Goal: Task Accomplishment & Management: Use online tool/utility

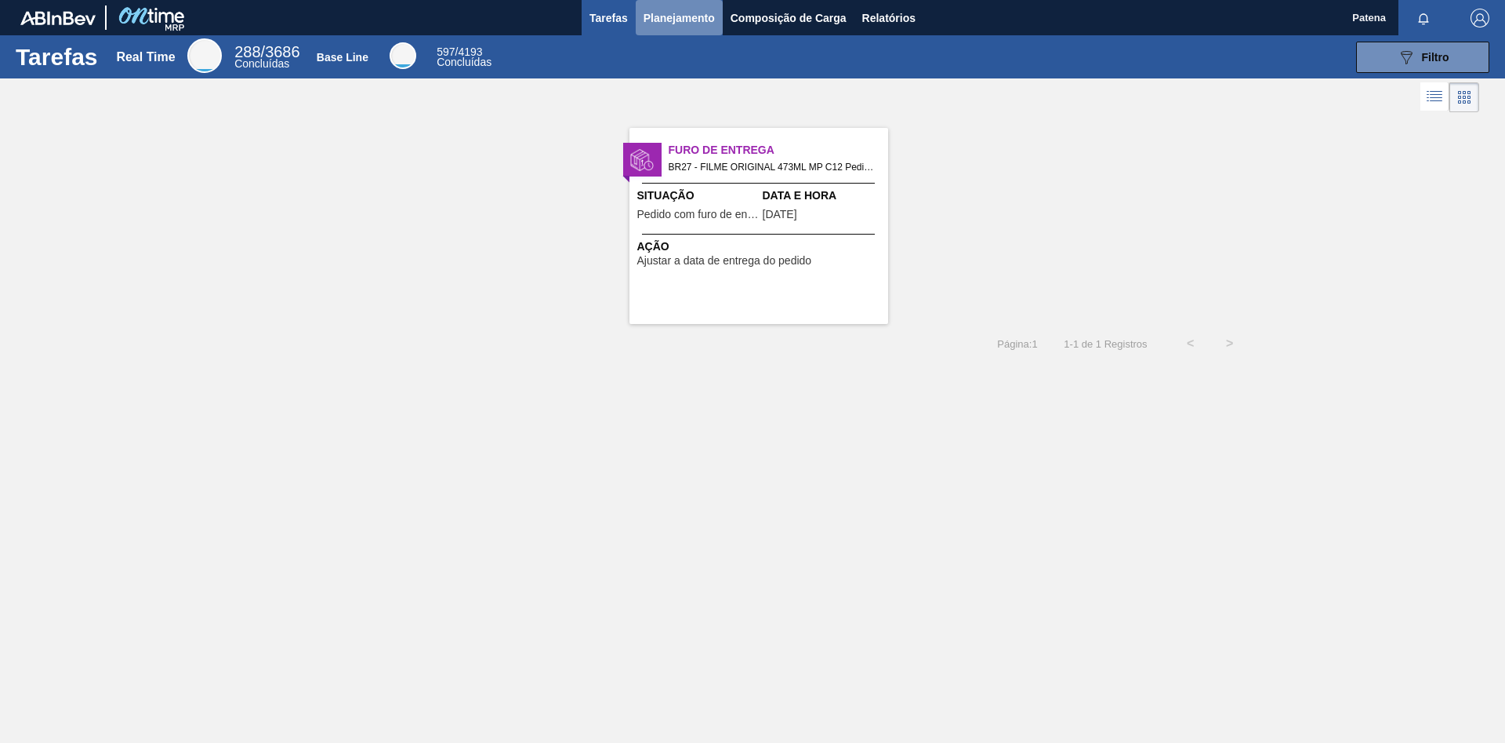
click at [670, 17] on span "Planejamento" at bounding box center [679, 18] width 71 height 19
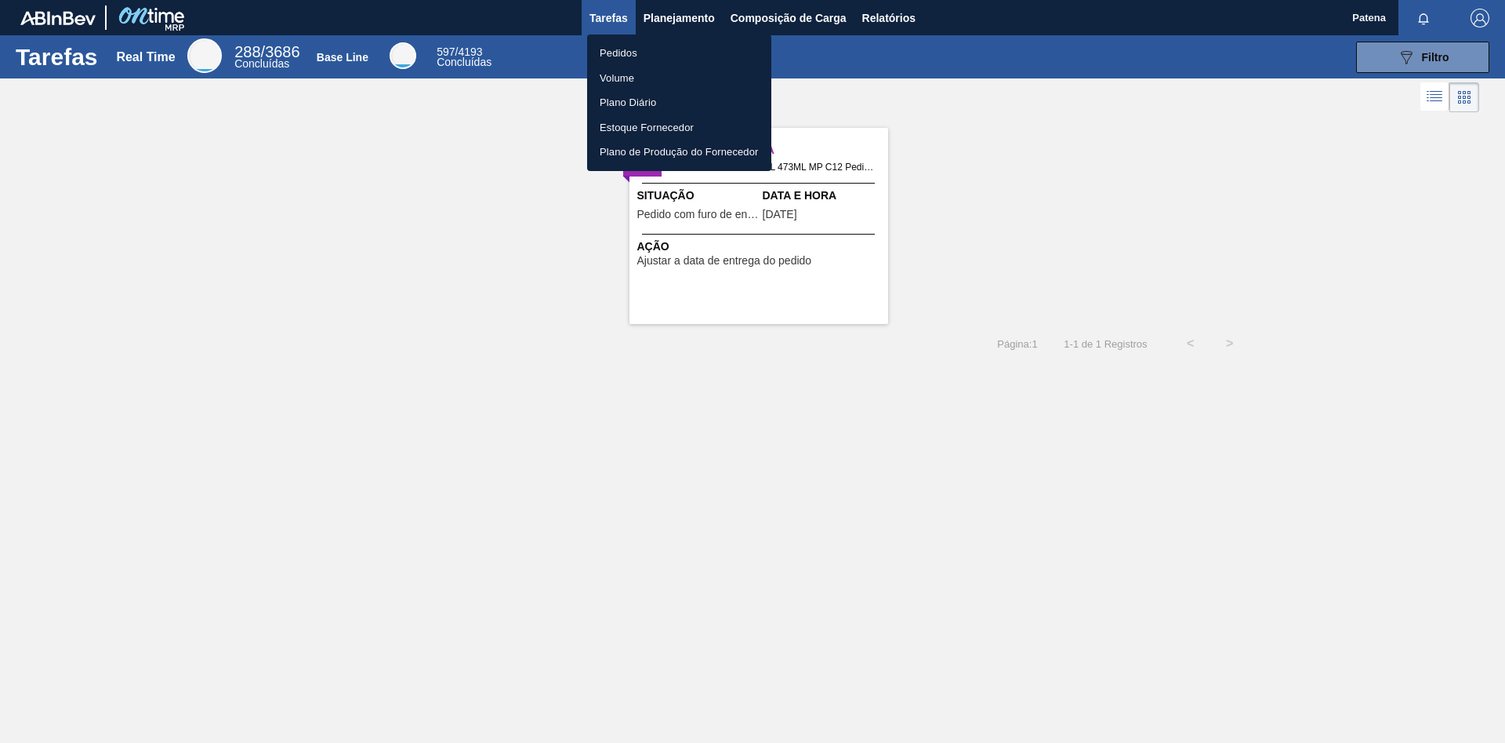
click at [657, 56] on li "Pedidos" at bounding box center [679, 53] width 184 height 25
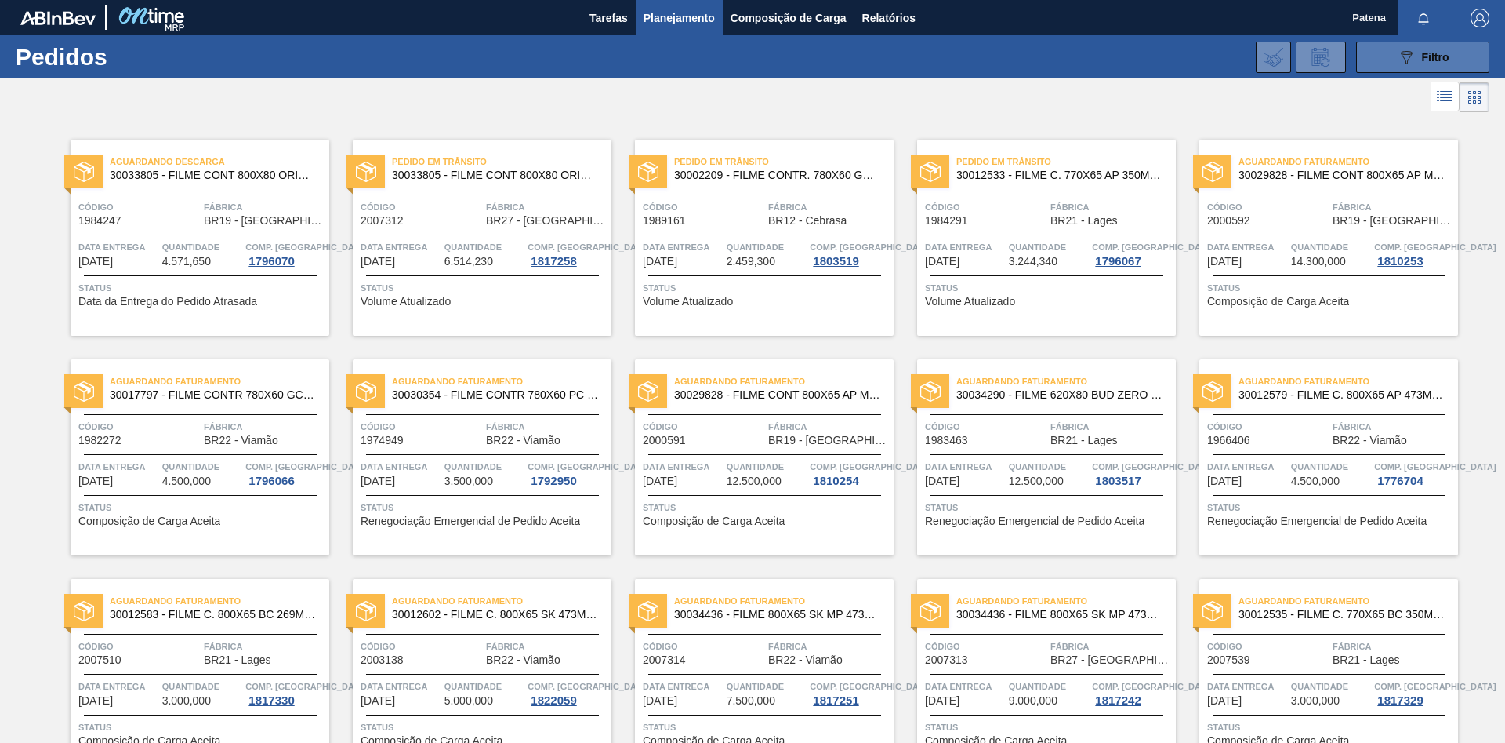
click at [961, 56] on div "089F7B8B-B2A5-4AFE-B5C0-19BA573D28AC Filtro" at bounding box center [1423, 57] width 53 height 19
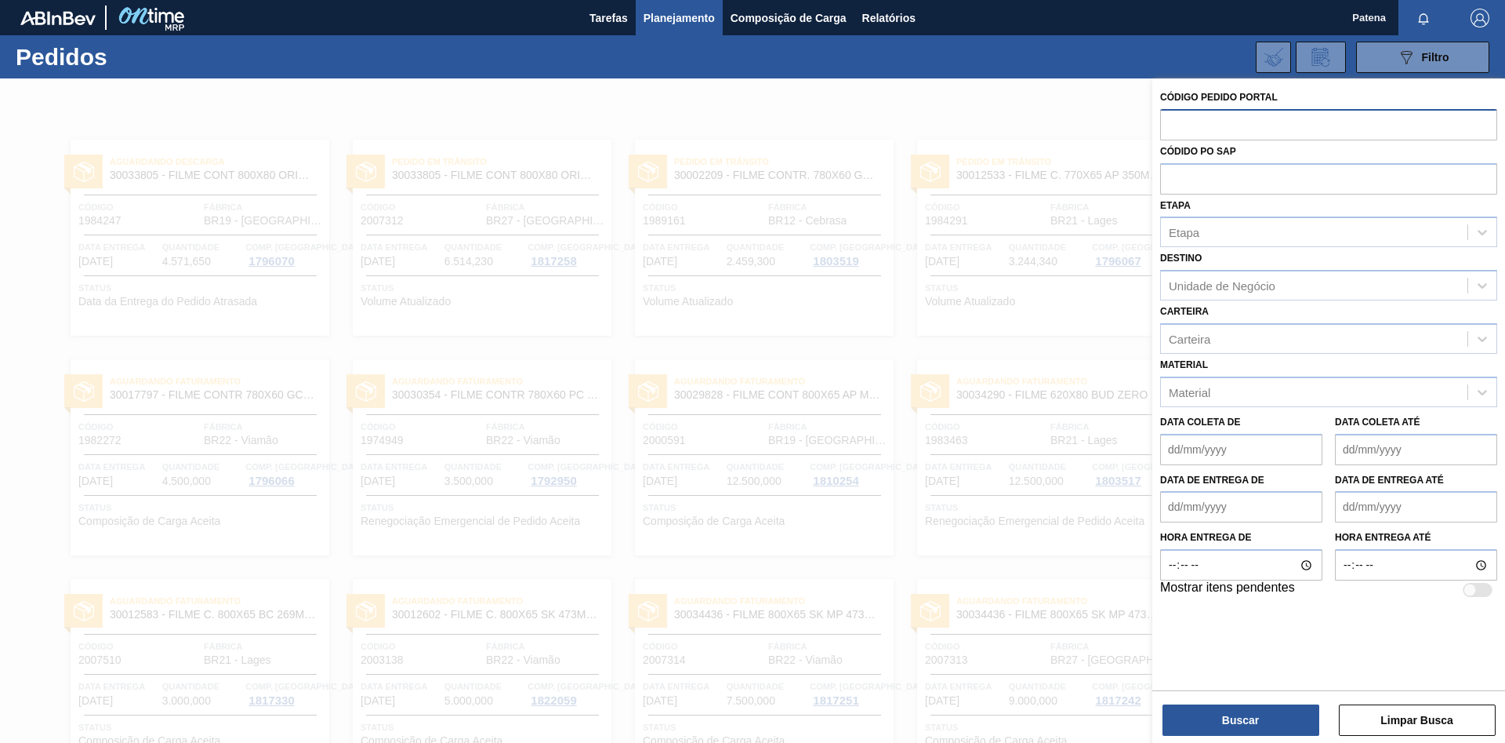
click at [961, 122] on input "text" at bounding box center [1328, 124] width 337 height 30
type input "1935214"
click at [961, 439] on button "Buscar" at bounding box center [1241, 719] width 157 height 31
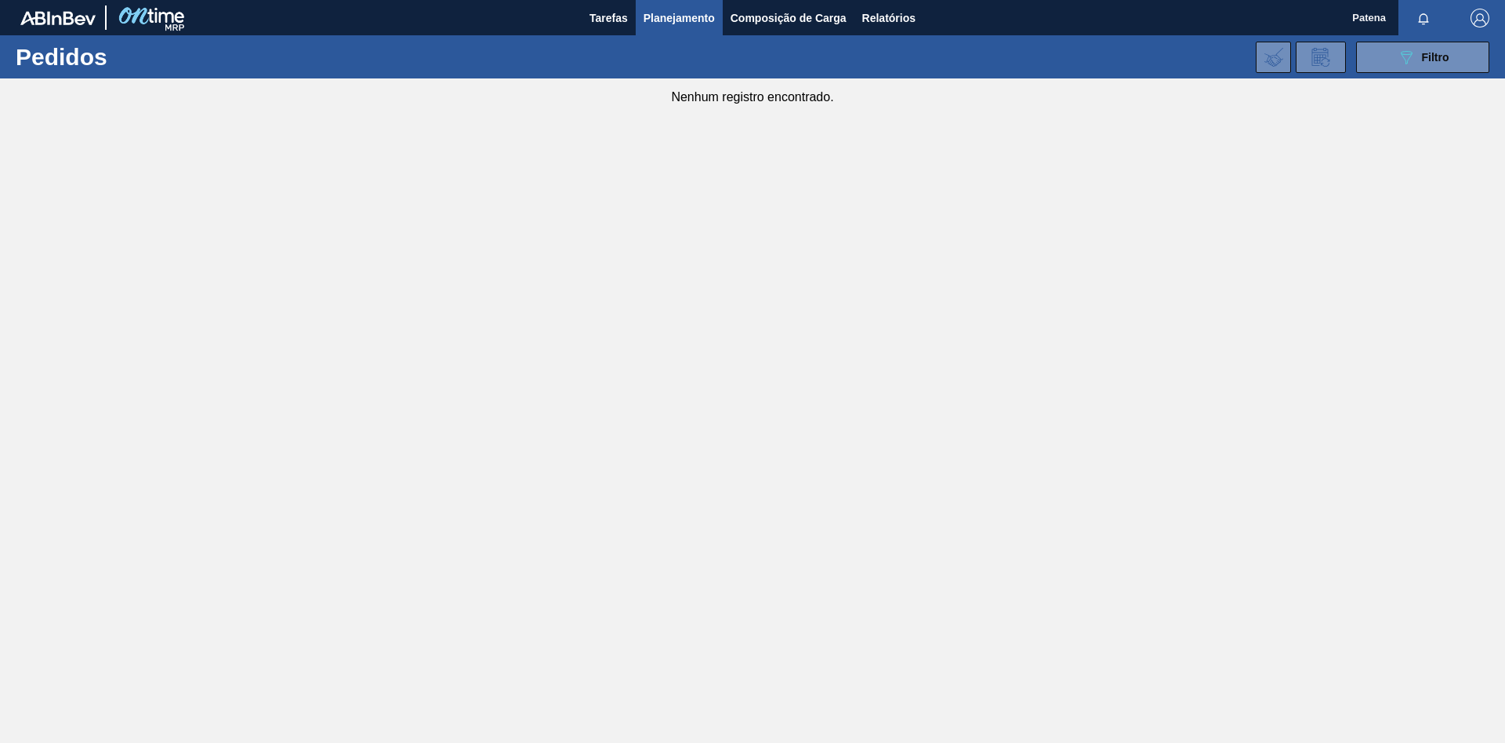
click at [844, 261] on main "Tarefas Planejamento Composição de Carga Relatórios Patena Marcar todas como li…" at bounding box center [752, 371] width 1505 height 743
click at [695, 20] on span "Planejamento" at bounding box center [679, 18] width 71 height 19
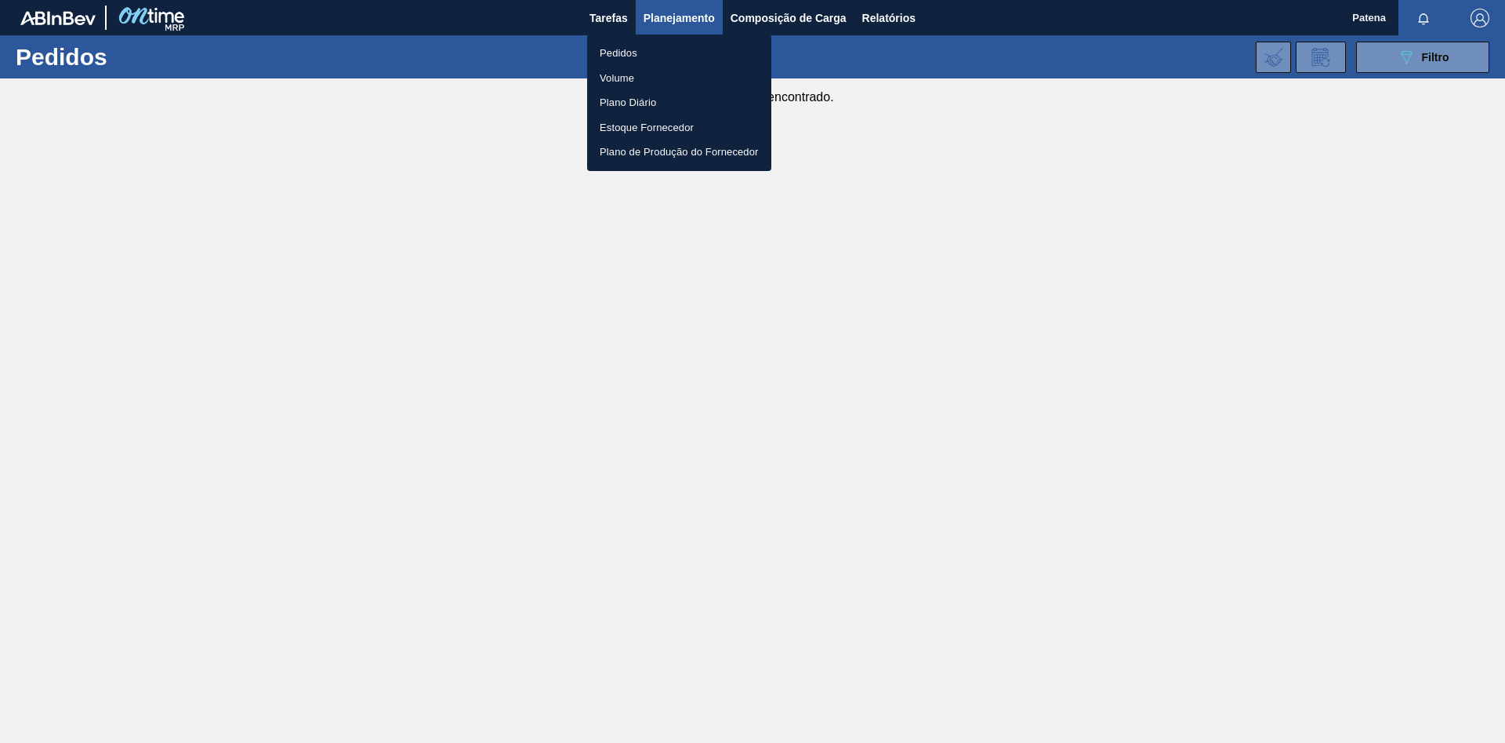
click at [665, 52] on li "Pedidos" at bounding box center [679, 53] width 184 height 25
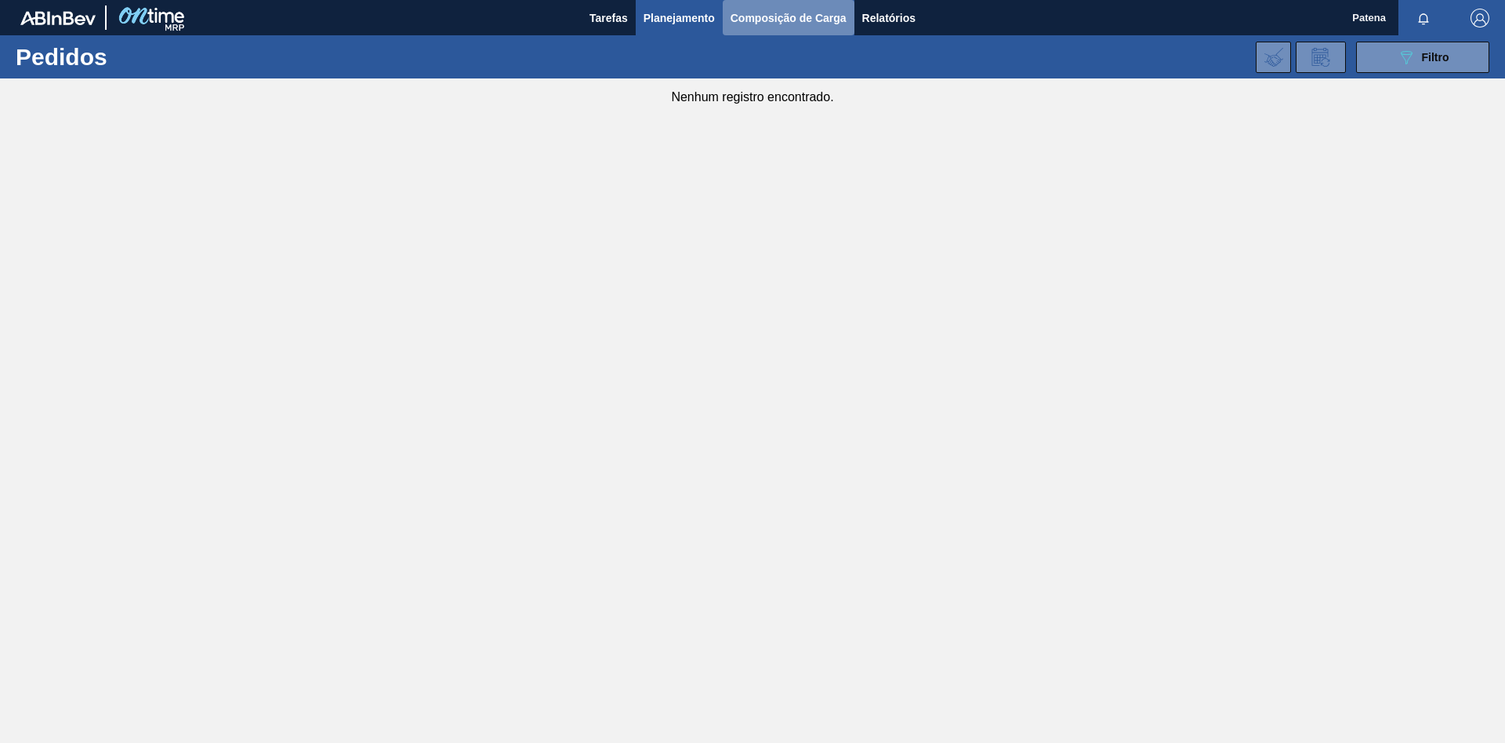
click at [786, 10] on span "Composição de Carga" at bounding box center [789, 18] width 116 height 19
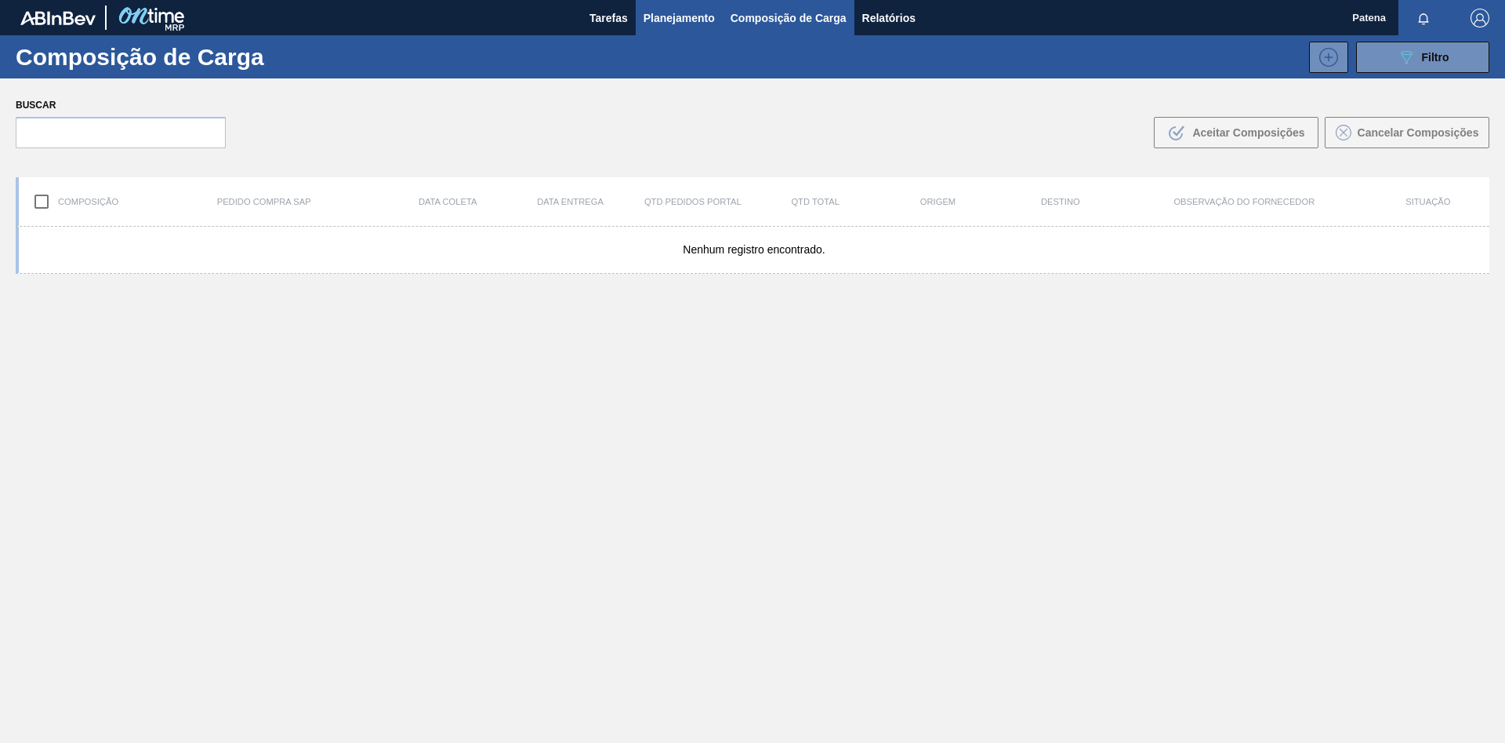
click at [690, 15] on span "Planejamento" at bounding box center [679, 18] width 71 height 19
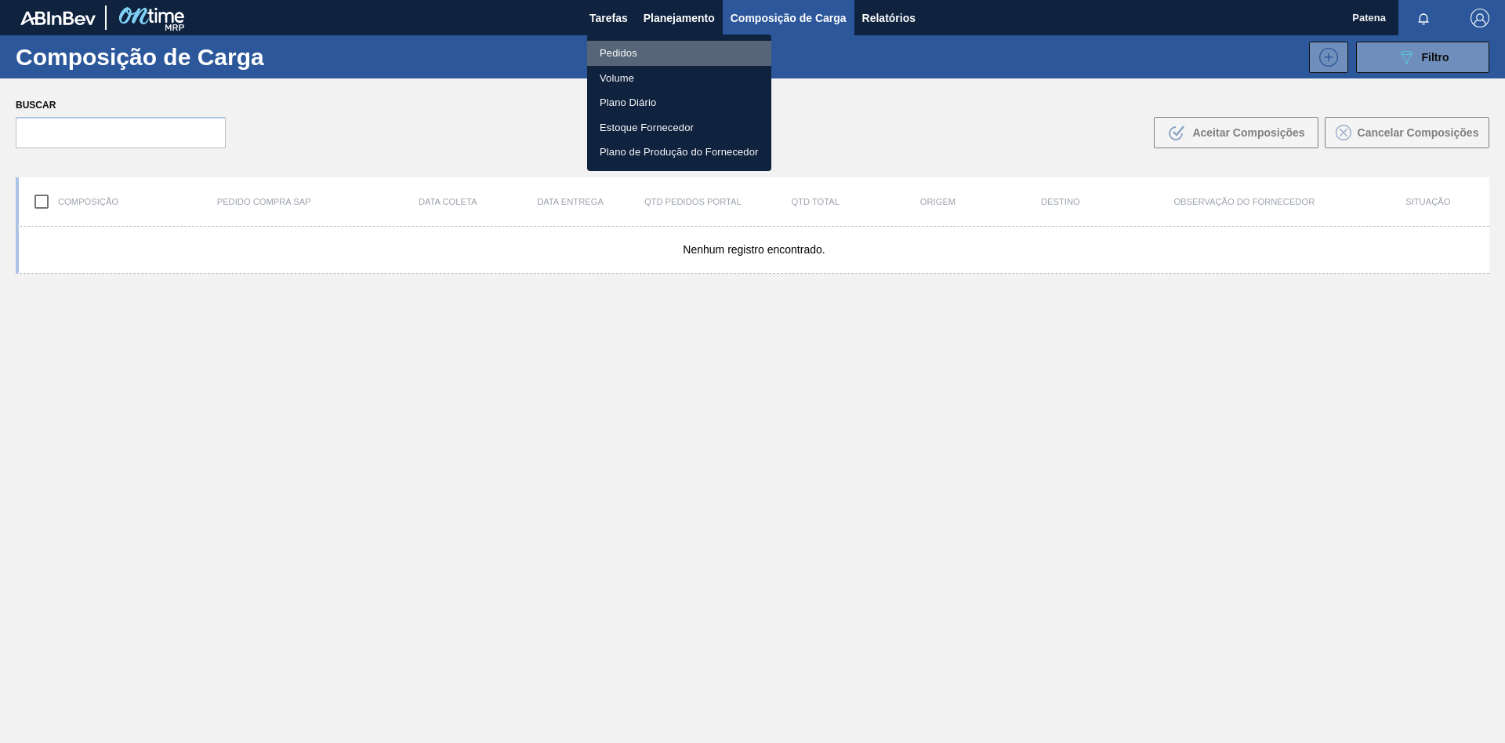
click at [644, 50] on li "Pedidos" at bounding box center [679, 53] width 184 height 25
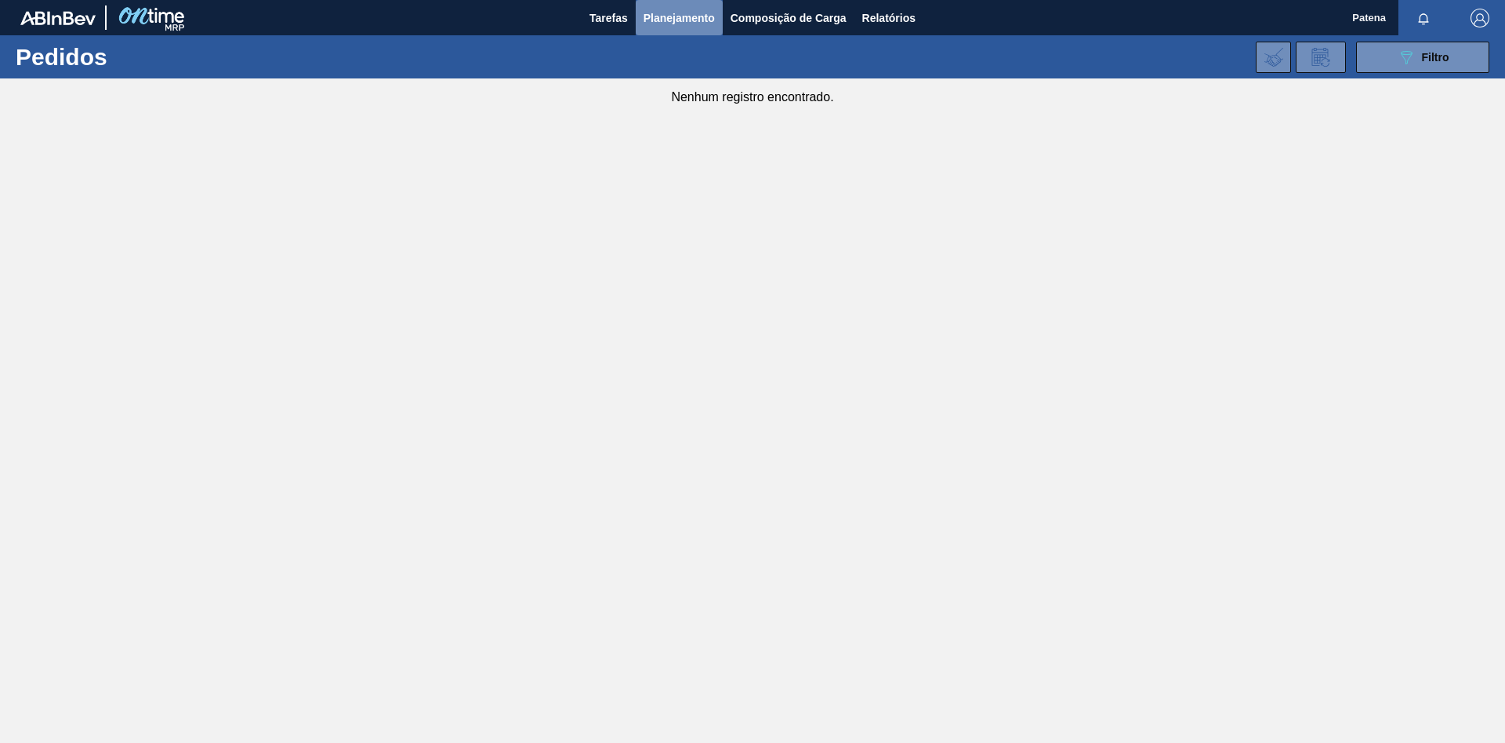
click at [694, 16] on span "Planejamento" at bounding box center [679, 18] width 71 height 19
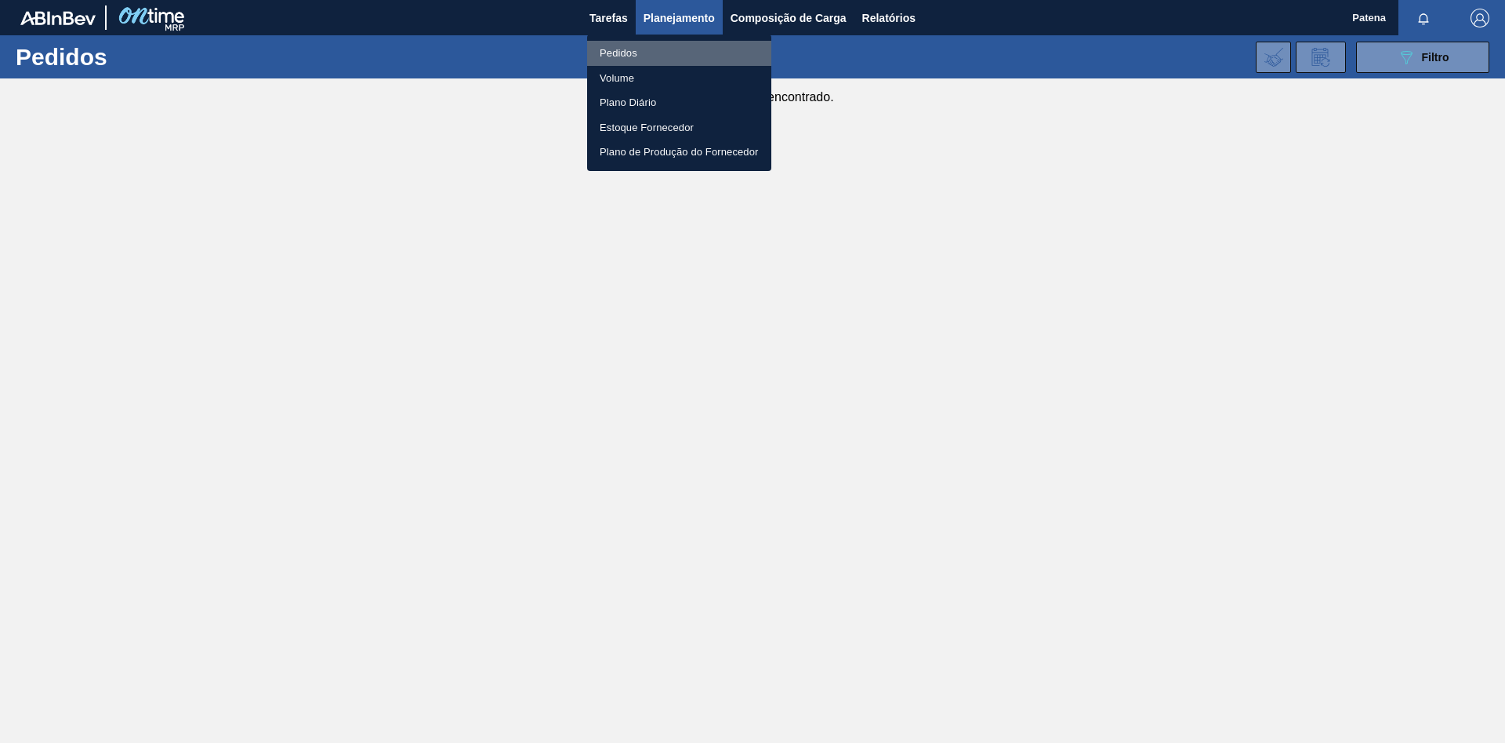
click at [676, 53] on li "Pedidos" at bounding box center [679, 53] width 184 height 25
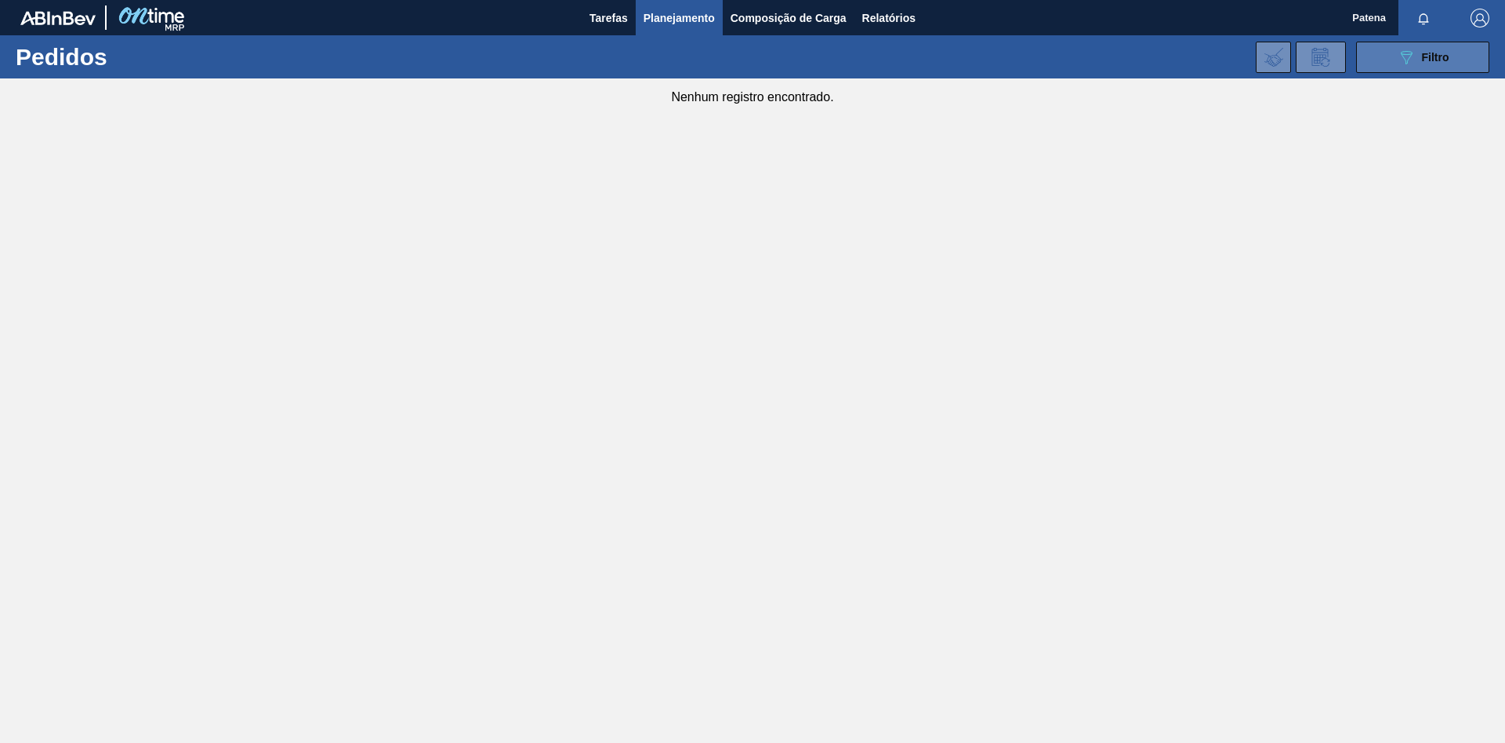
click at [961, 60] on button "089F7B8B-B2A5-4AFE-B5C0-19BA573D28AC Filtro" at bounding box center [1422, 57] width 133 height 31
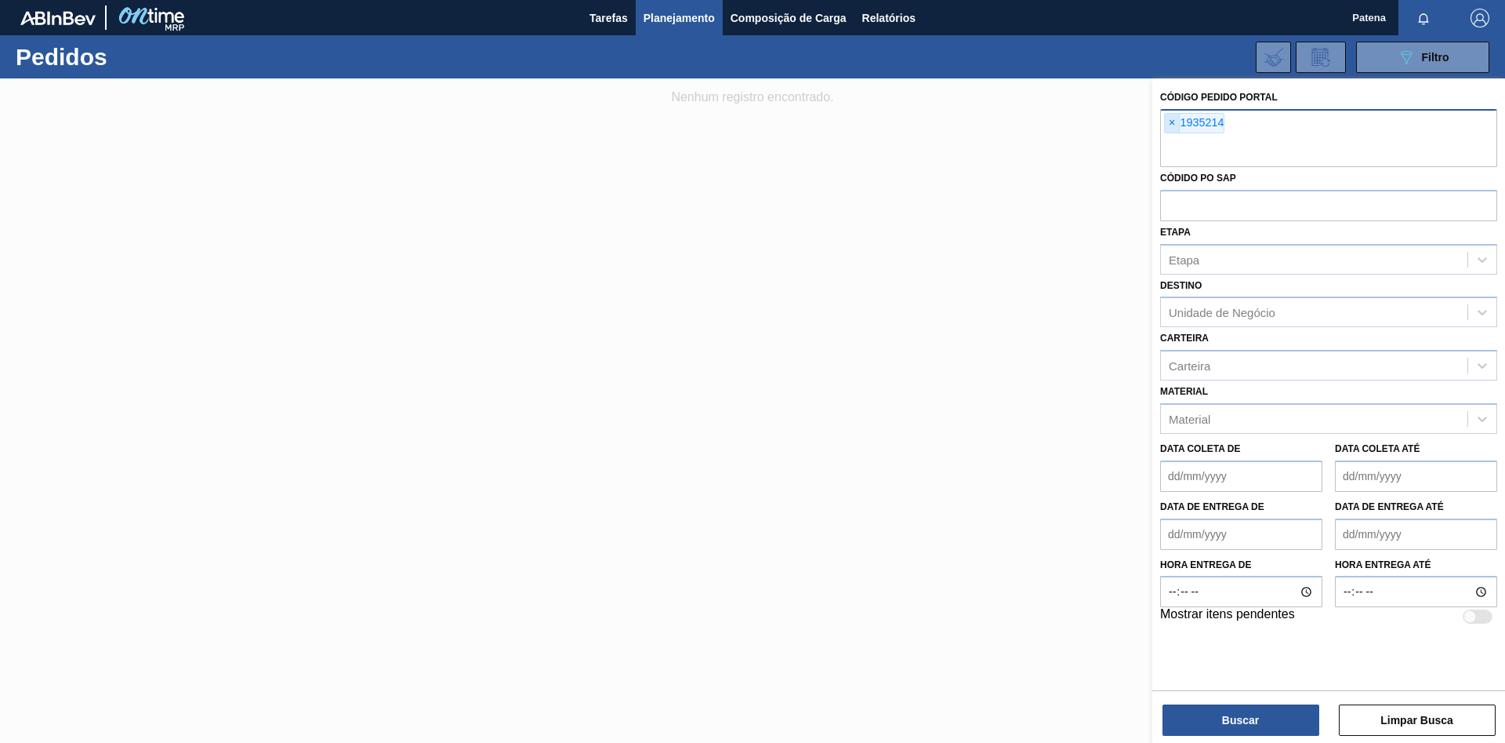
click at [961, 123] on span "×" at bounding box center [1172, 123] width 15 height 19
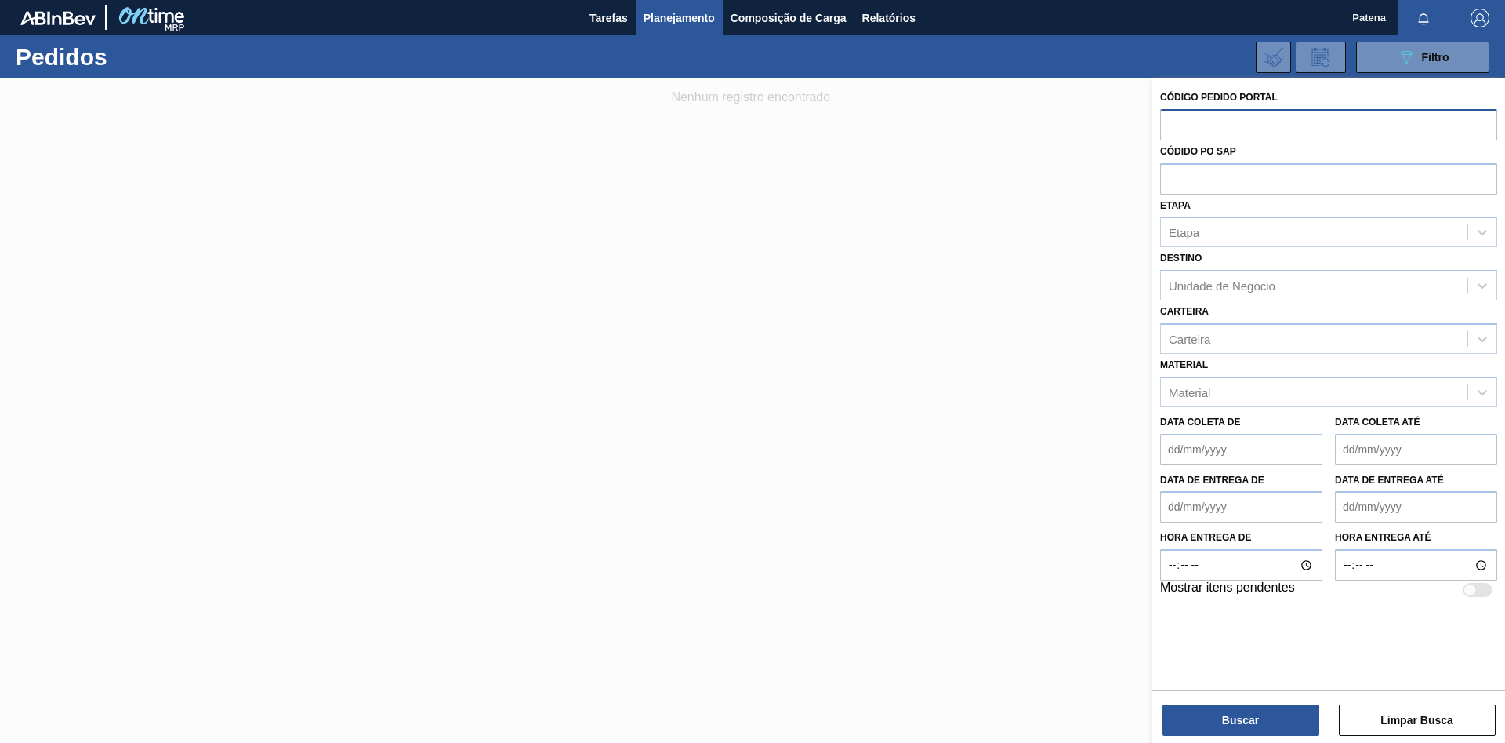
click at [961, 130] on input "text" at bounding box center [1328, 124] width 337 height 30
type input "1935214"
click at [961, 439] on button "Buscar" at bounding box center [1241, 719] width 157 height 31
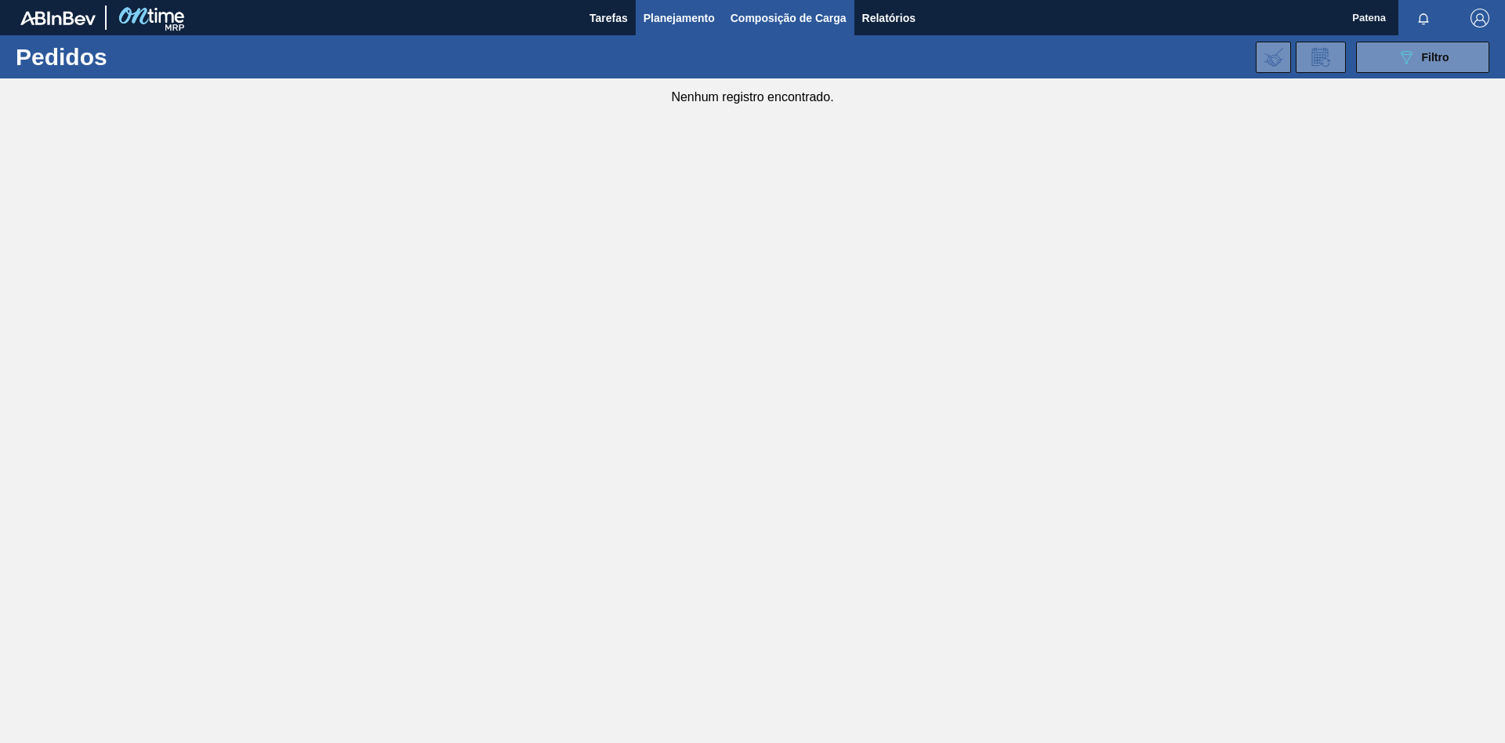
click at [808, 18] on span "Composição de Carga" at bounding box center [789, 18] width 116 height 19
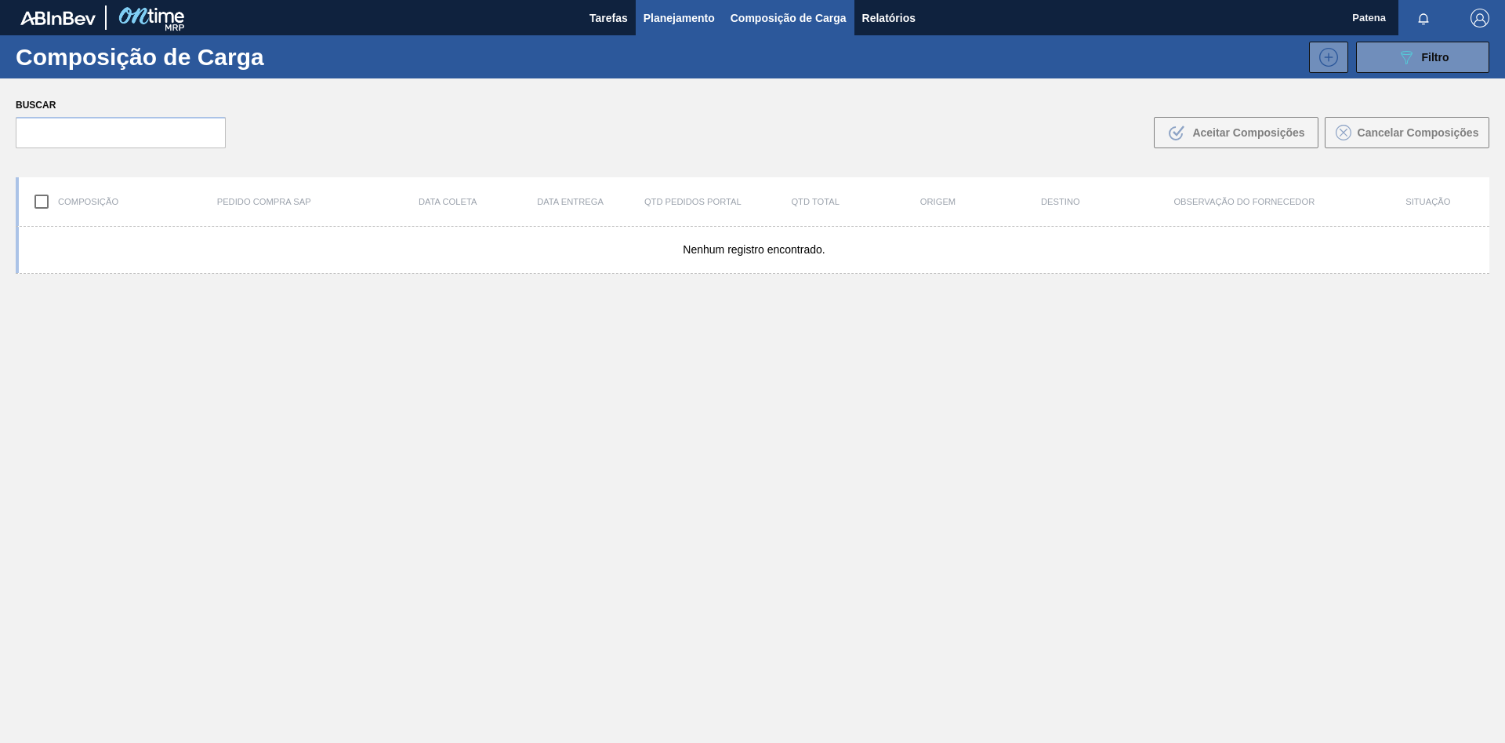
click at [688, 22] on span "Planejamento" at bounding box center [679, 18] width 71 height 19
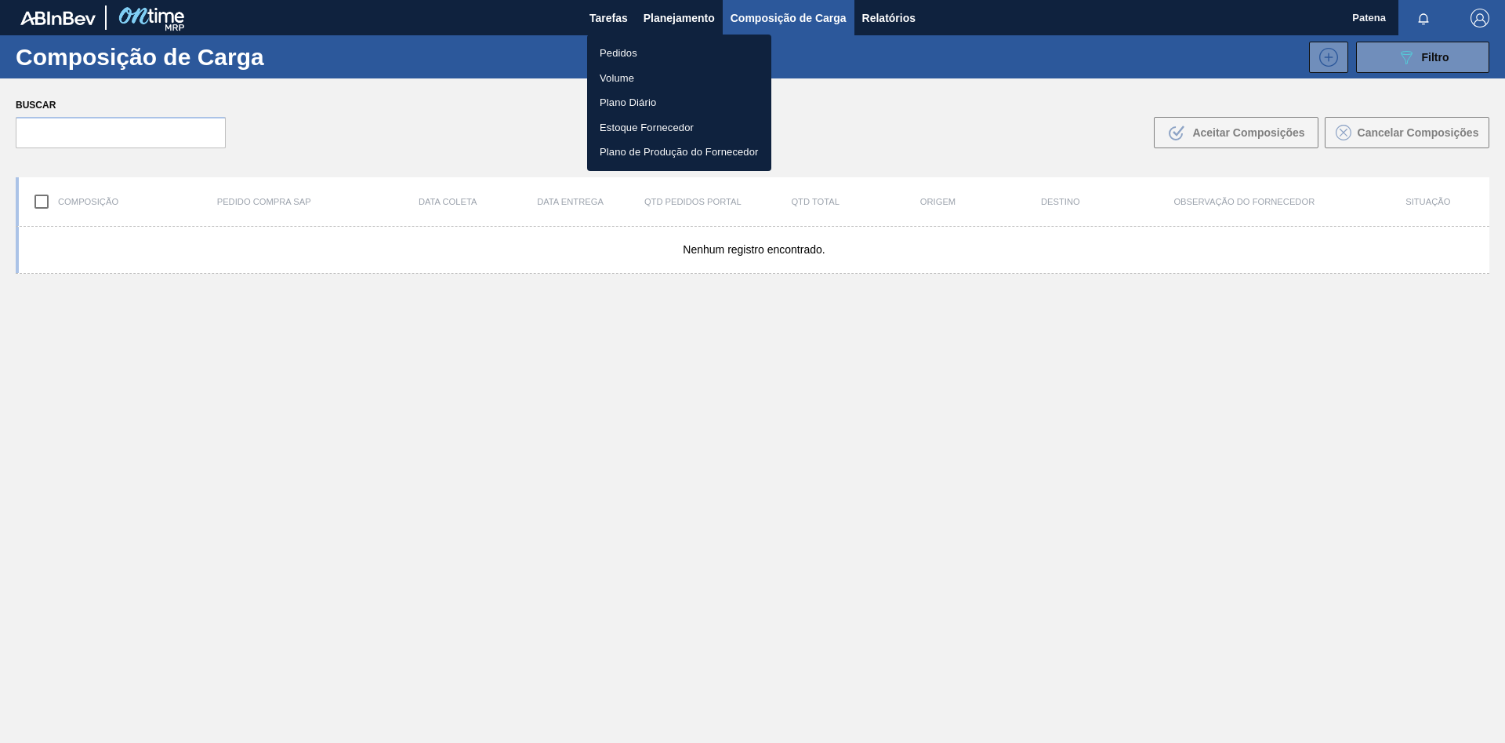
click at [649, 58] on li "Pedidos" at bounding box center [679, 53] width 184 height 25
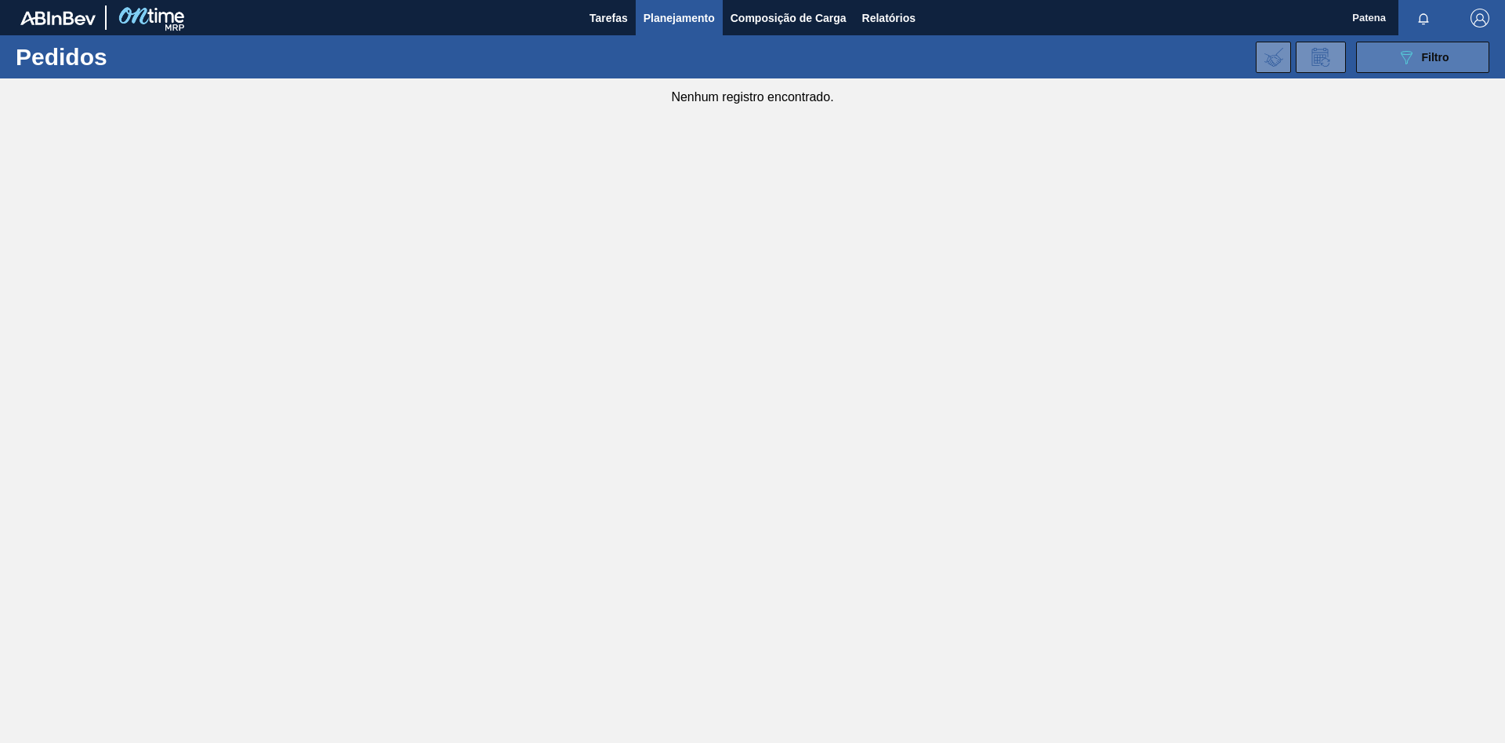
click at [961, 60] on icon "089F7B8B-B2A5-4AFE-B5C0-19BA573D28AC" at bounding box center [1406, 57] width 19 height 19
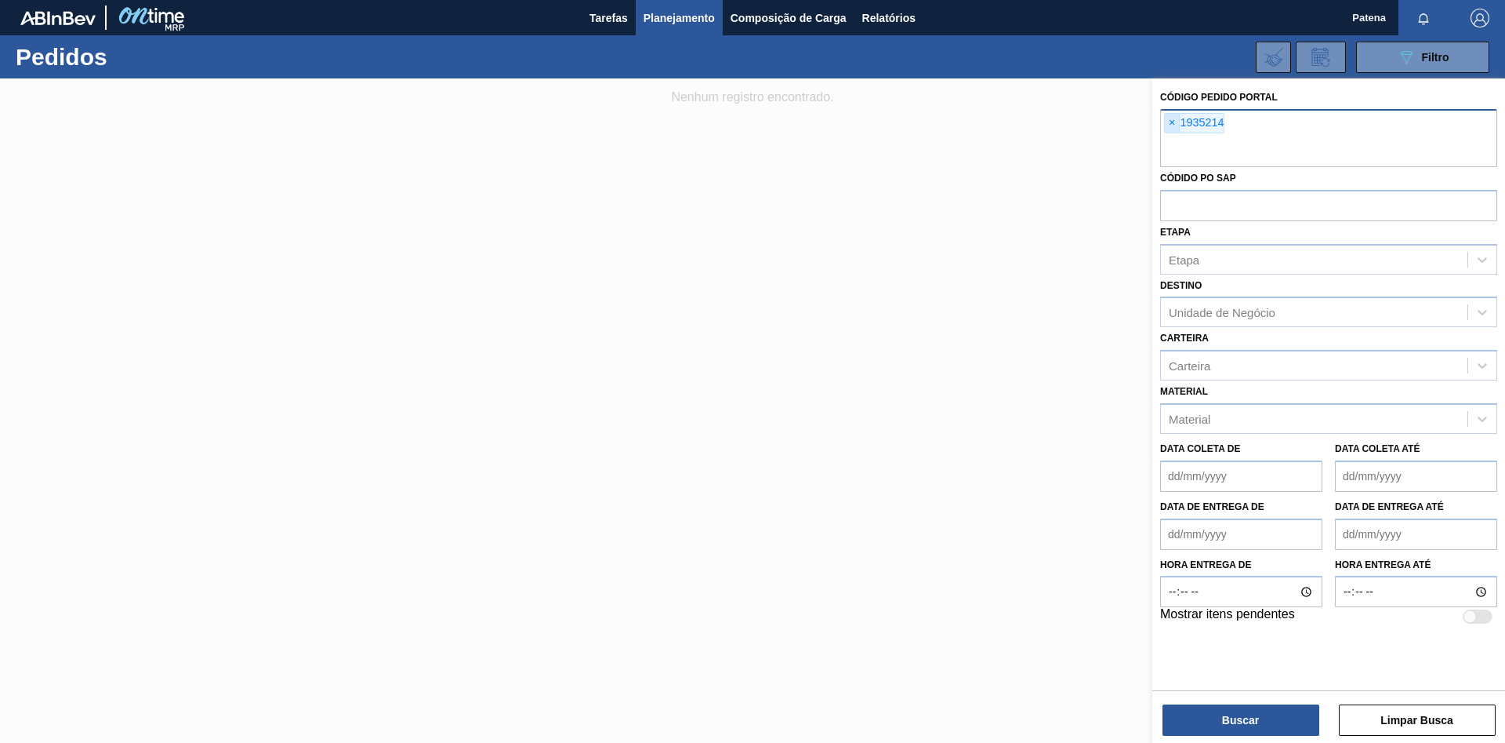
click at [961, 122] on span "×" at bounding box center [1172, 123] width 15 height 19
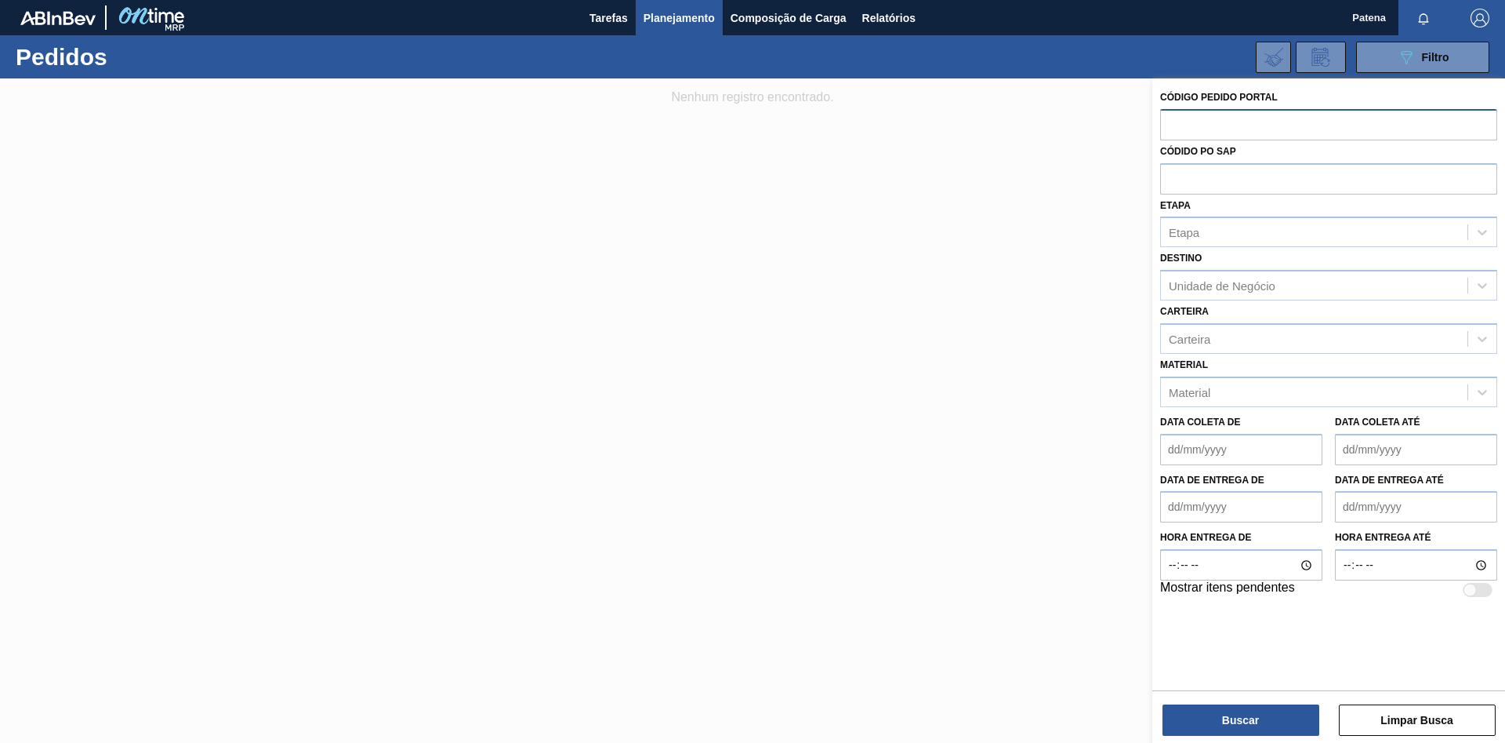
click at [961, 125] on input "text" at bounding box center [1328, 124] width 337 height 30
type input "5800280516"
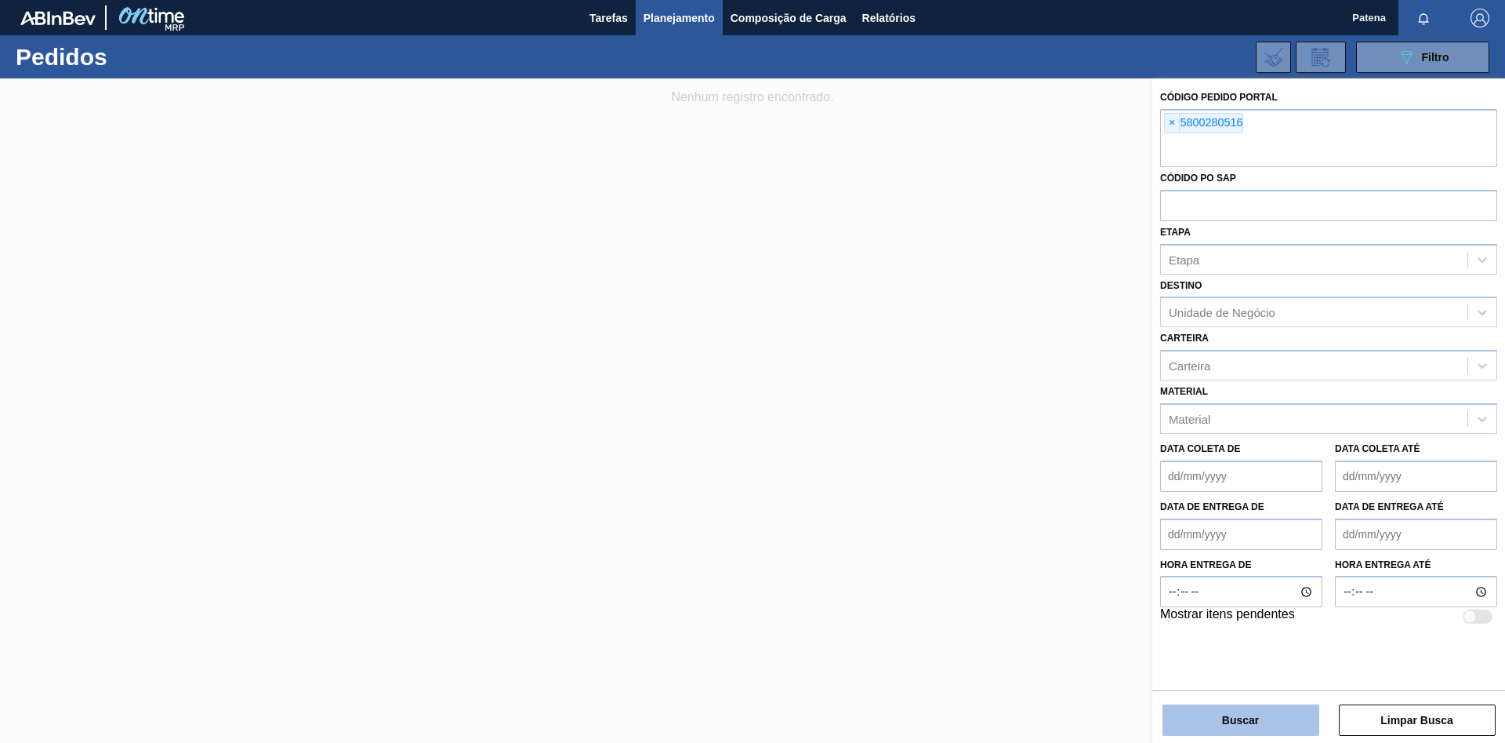
click at [961, 439] on button "Buscar" at bounding box center [1241, 719] width 157 height 31
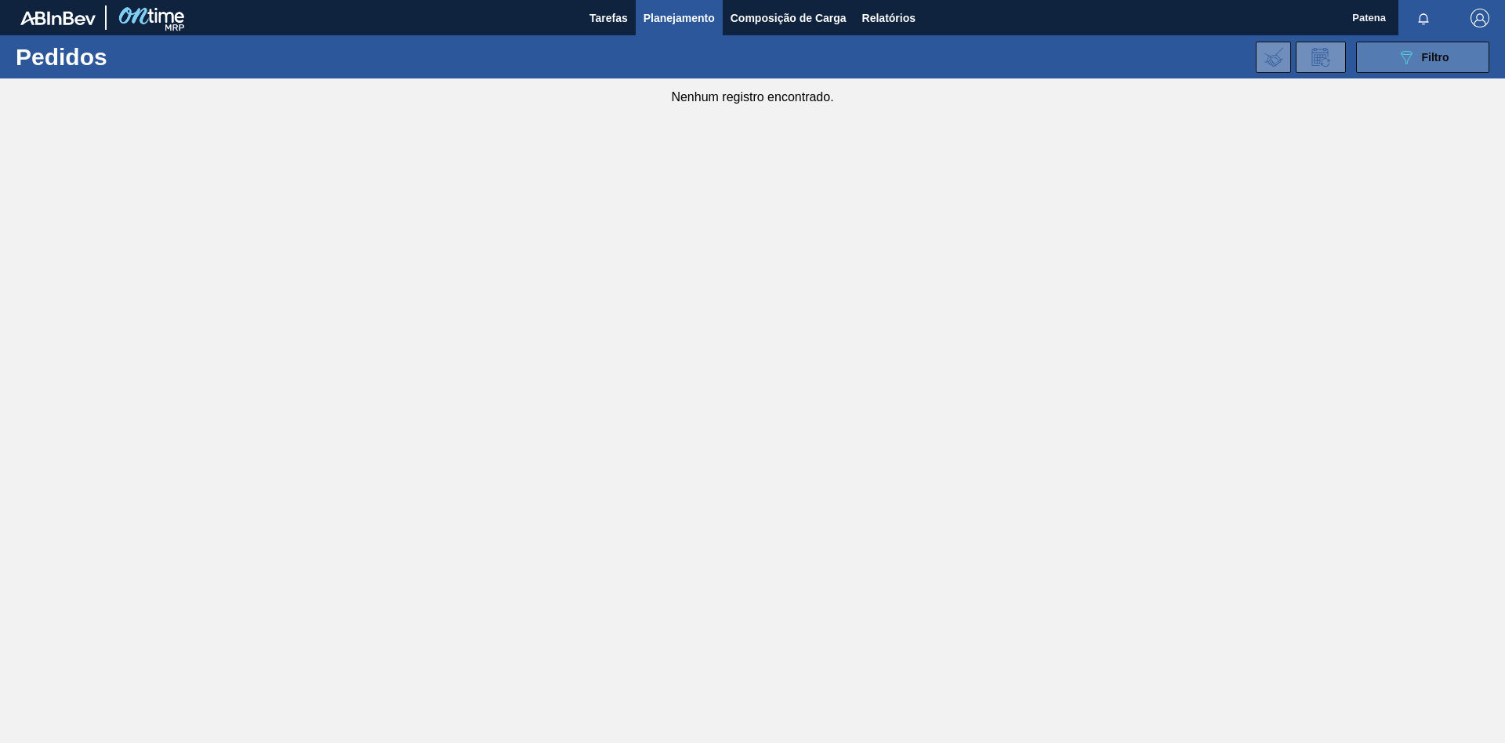
click at [961, 59] on icon "089F7B8B-B2A5-4AFE-B5C0-19BA573D28AC" at bounding box center [1406, 57] width 19 height 19
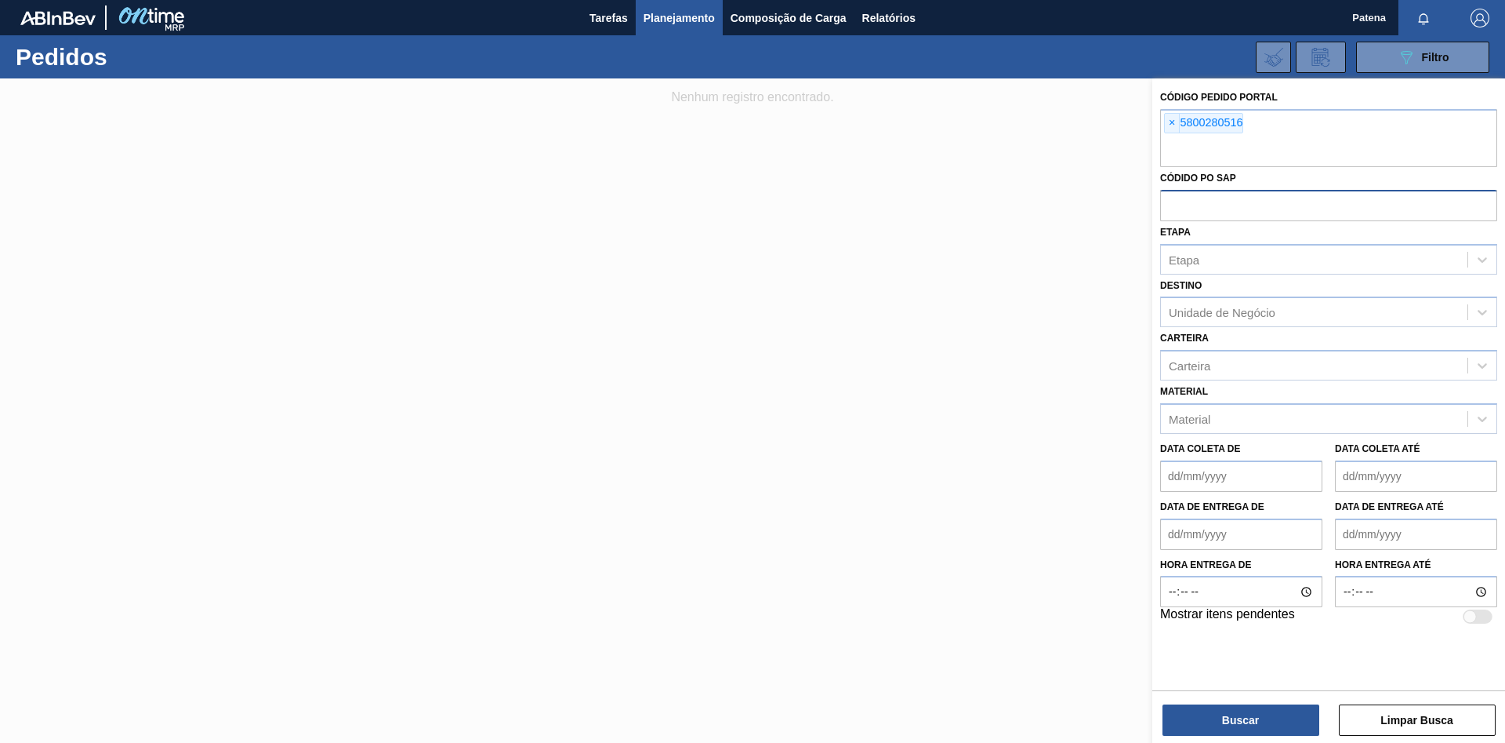
click at [961, 209] on input "text" at bounding box center [1328, 205] width 337 height 30
click at [961, 119] on span "×" at bounding box center [1172, 123] width 15 height 19
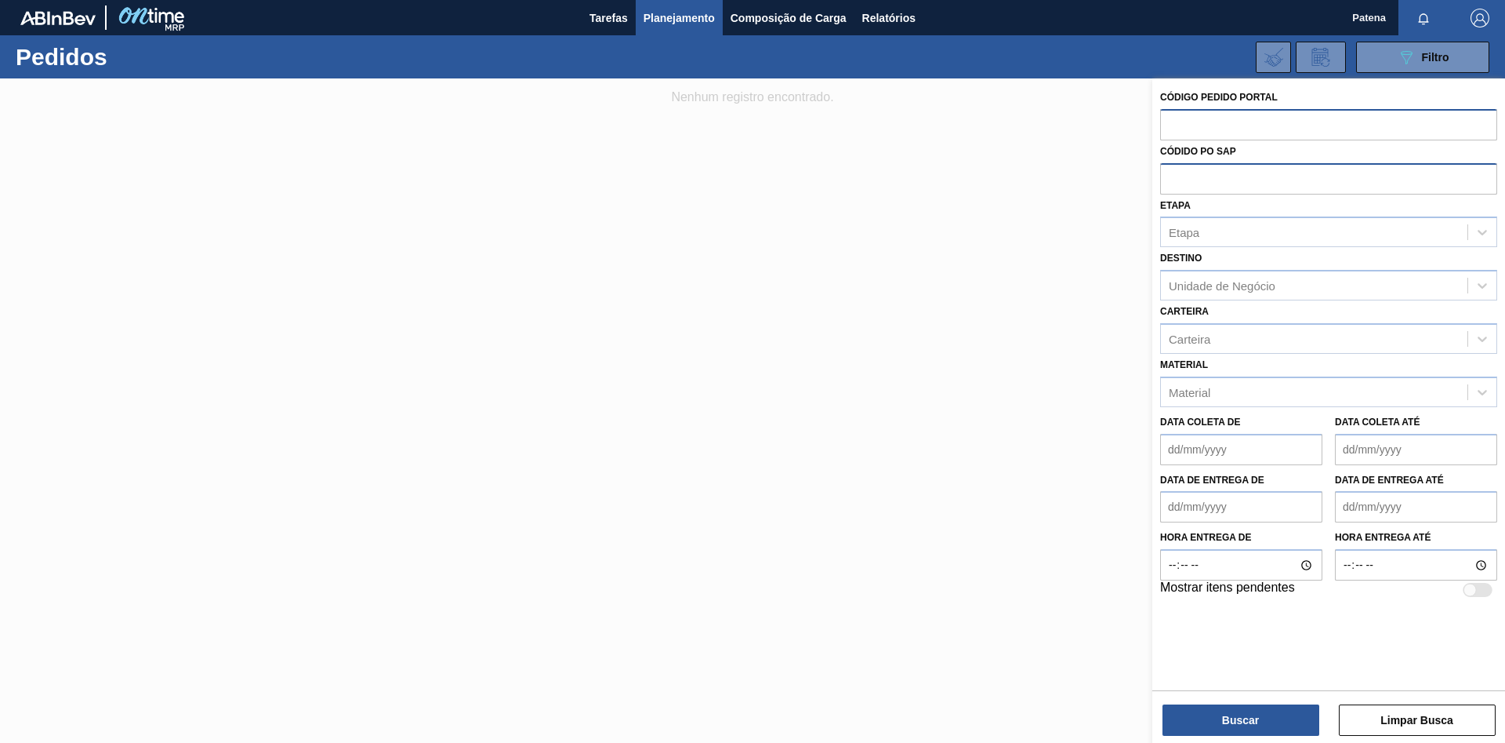
click at [961, 182] on input "text" at bounding box center [1328, 178] width 337 height 30
type input "5800280516"
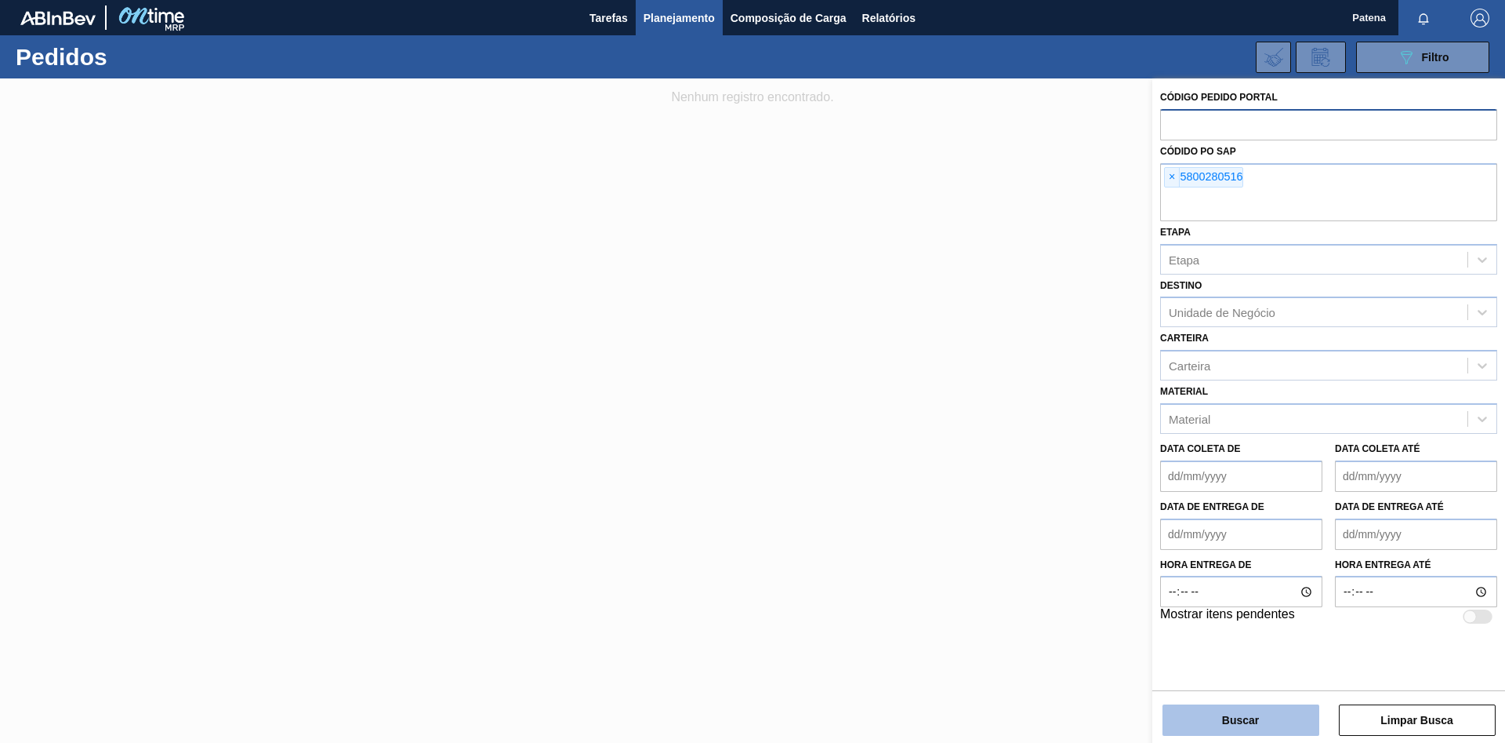
click at [961, 439] on button "Buscar" at bounding box center [1241, 719] width 157 height 31
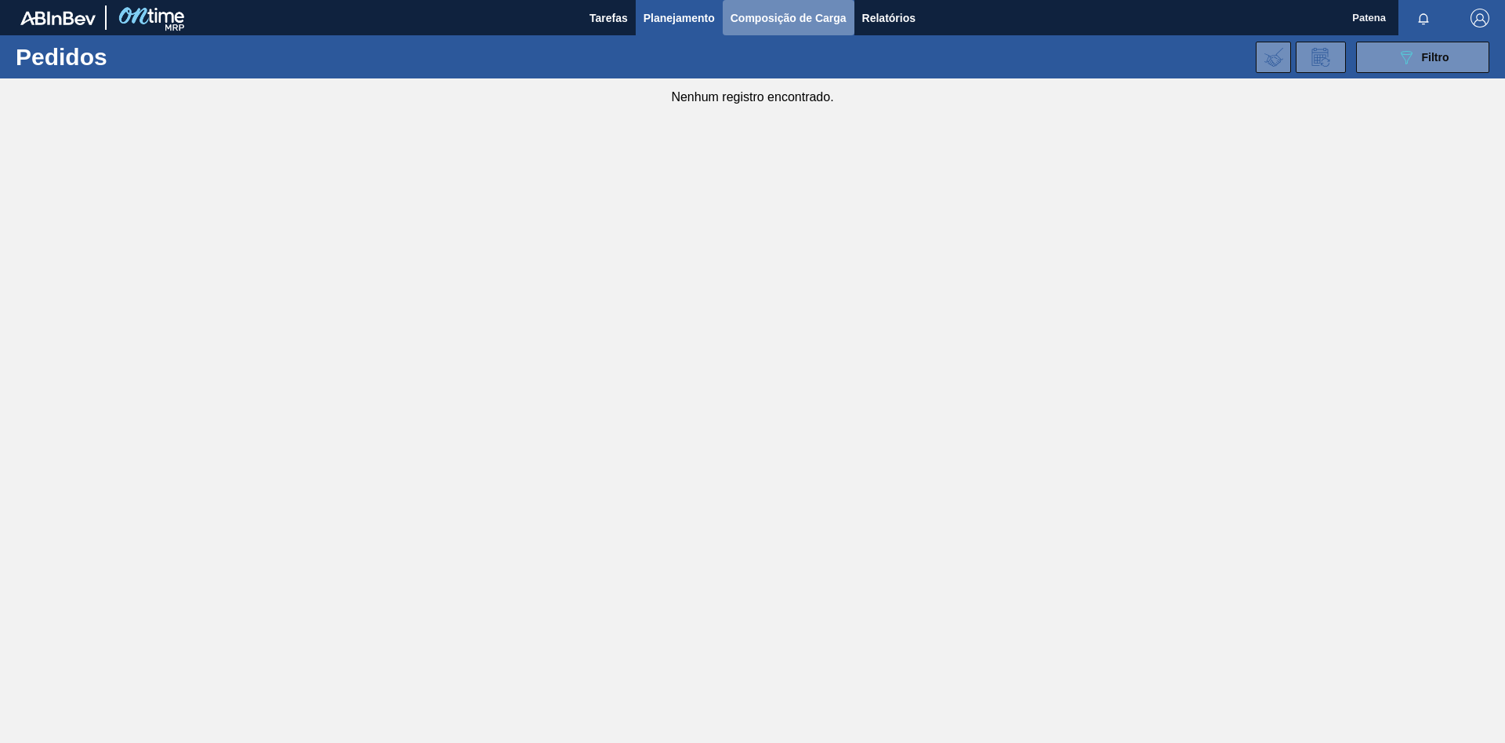
click at [768, 20] on span "Composição de Carga" at bounding box center [789, 18] width 116 height 19
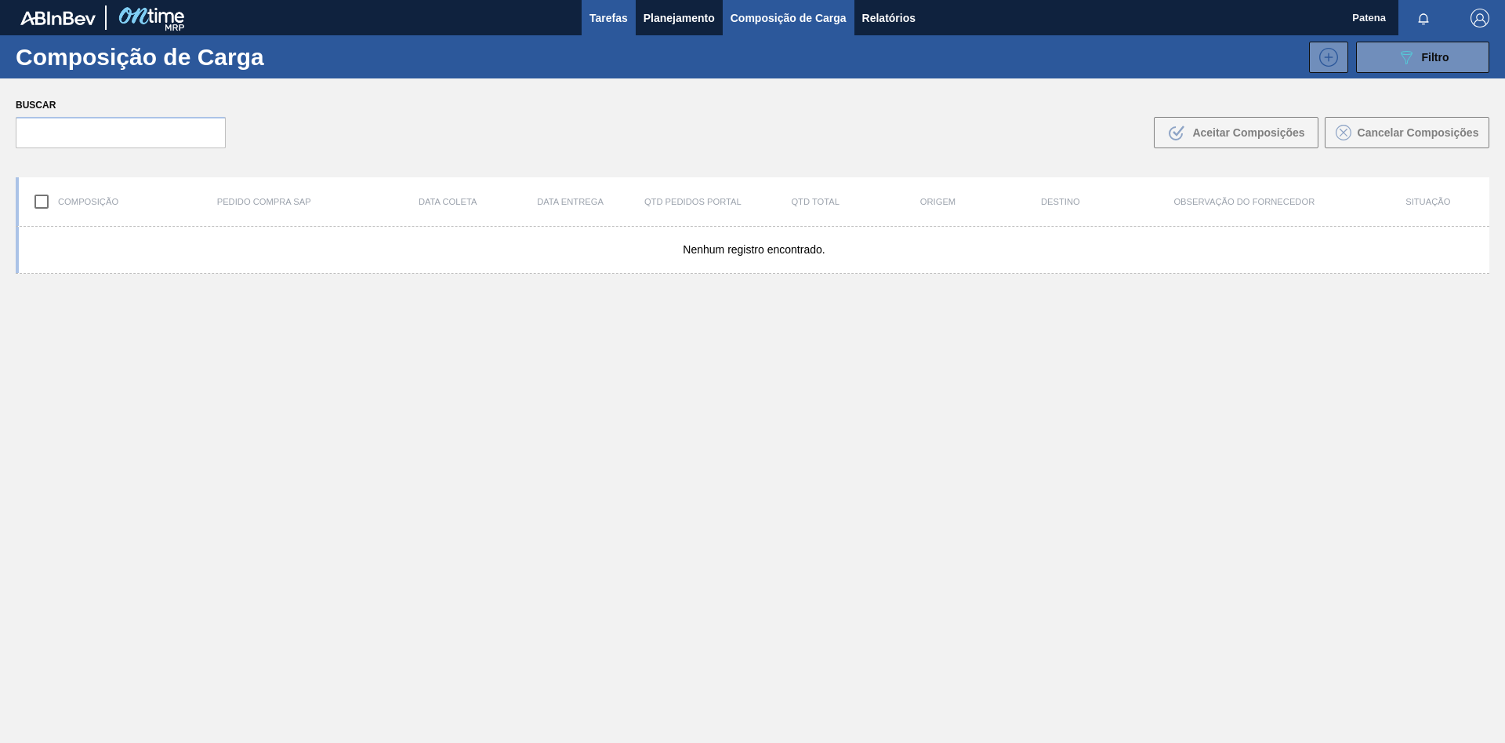
click at [606, 17] on span "Tarefas" at bounding box center [609, 18] width 38 height 19
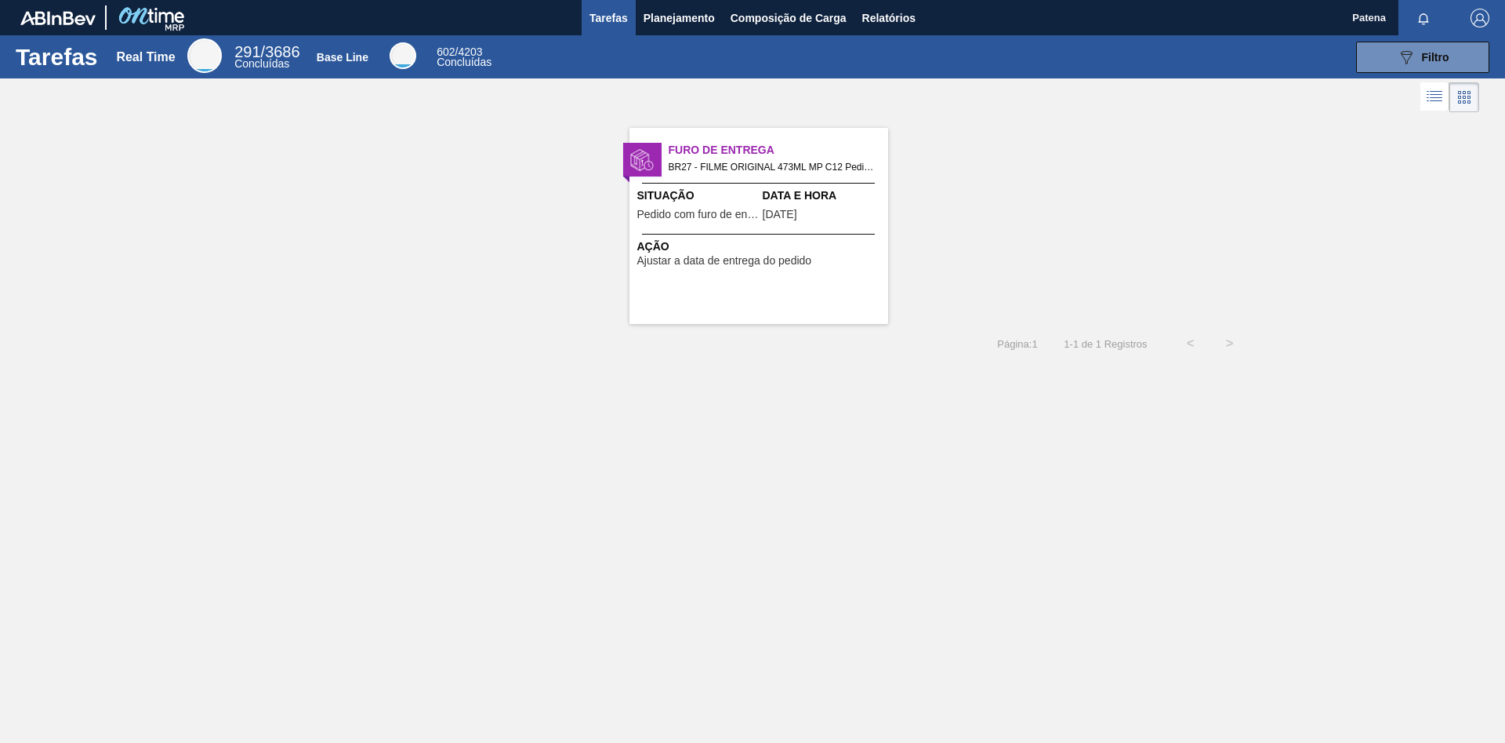
click at [556, 242] on div "Furo de Entrega BR27 - FILME ORIGINAL 473ML MP C12 Pedido - 2007312 Situação Pe…" at bounding box center [752, 220] width 1505 height 208
drag, startPoint x: 1136, startPoint y: 162, endPoint x: 812, endPoint y: 11, distance: 357.8
click at [961, 153] on div "Furo de Entrega BR27 - FILME ORIGINAL 473ML MP C12 Pedido - 2007312 Situação Pe…" at bounding box center [752, 220] width 1505 height 208
click at [672, 25] on span "Planejamento" at bounding box center [679, 18] width 71 height 19
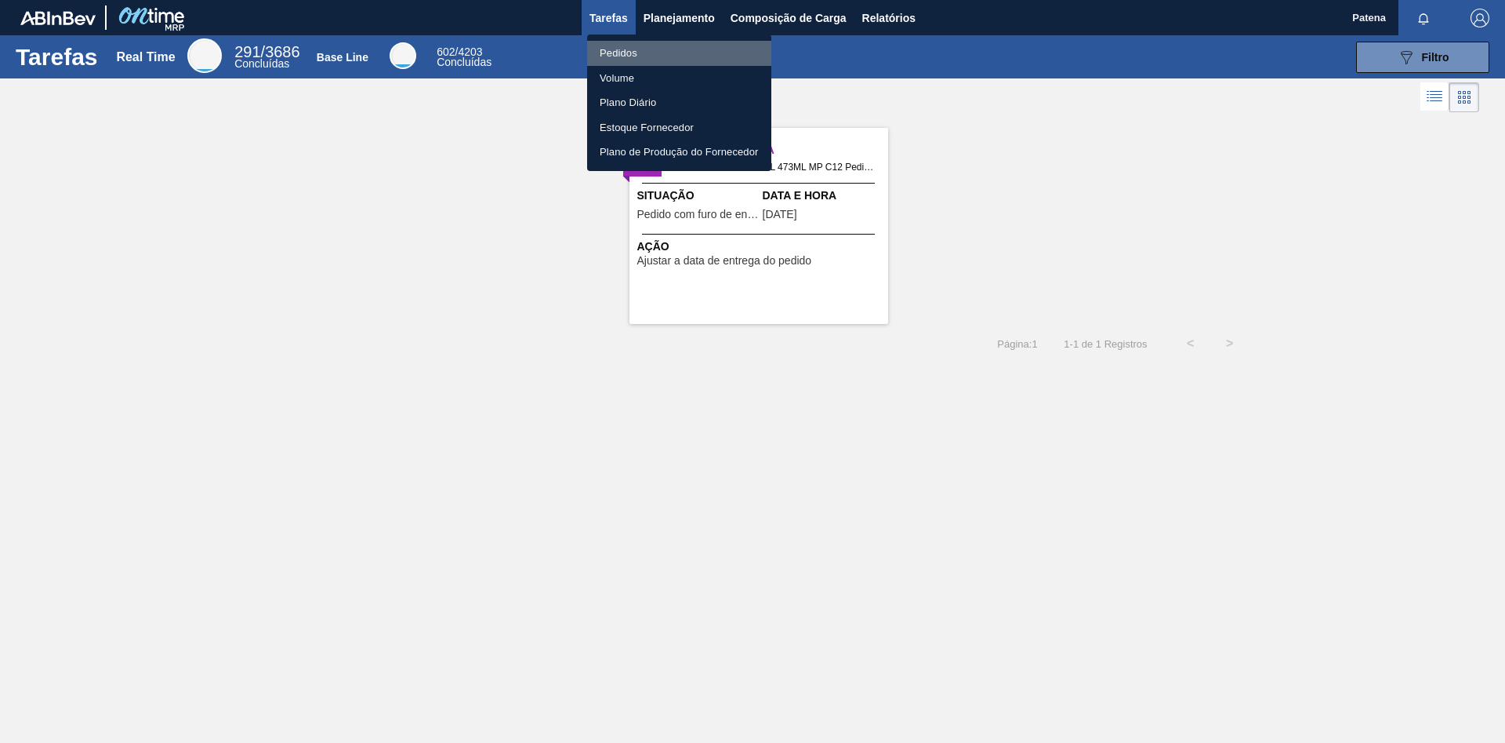
click at [659, 49] on li "Pedidos" at bounding box center [679, 53] width 184 height 25
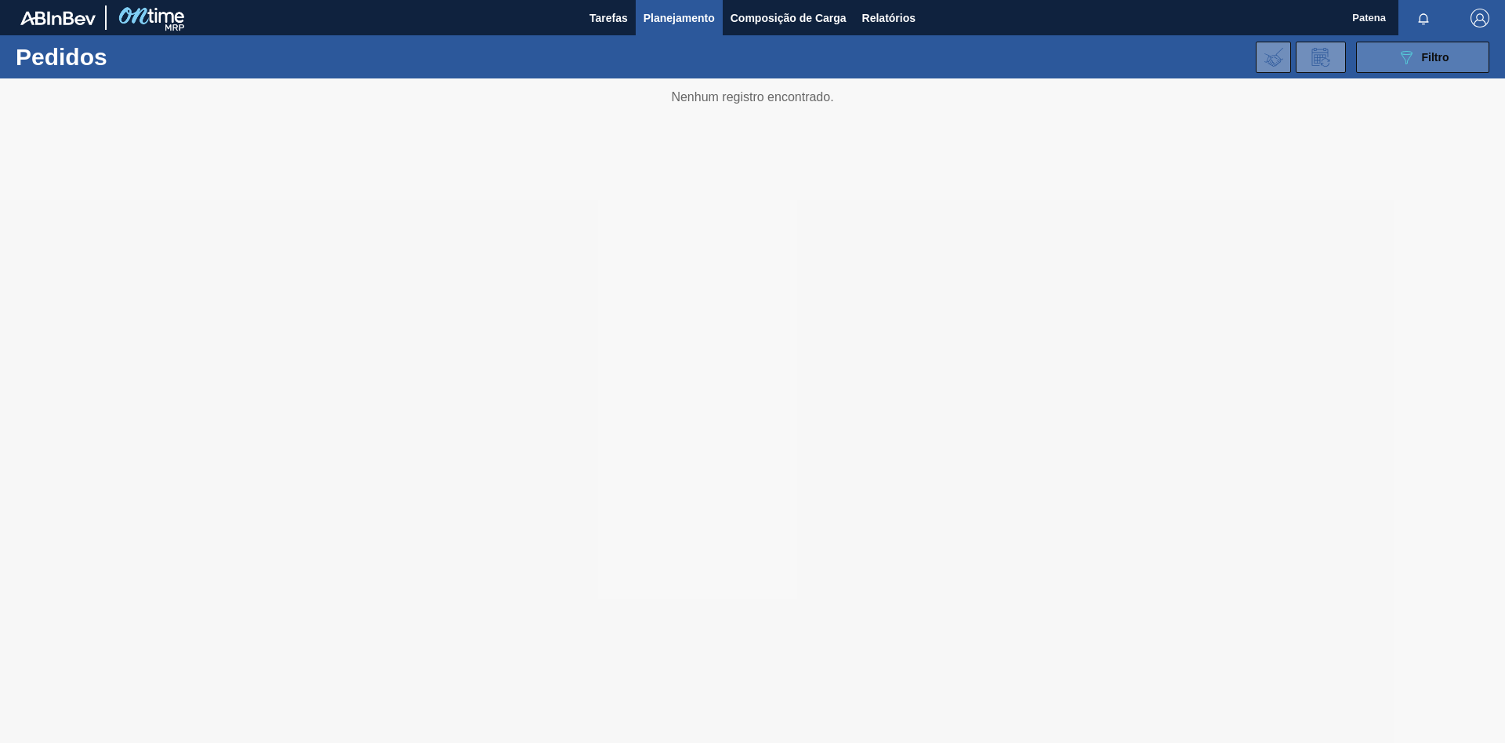
click at [961, 55] on button "089F7B8B-B2A5-4AFE-B5C0-19BA573D28AC Filtro" at bounding box center [1422, 57] width 133 height 31
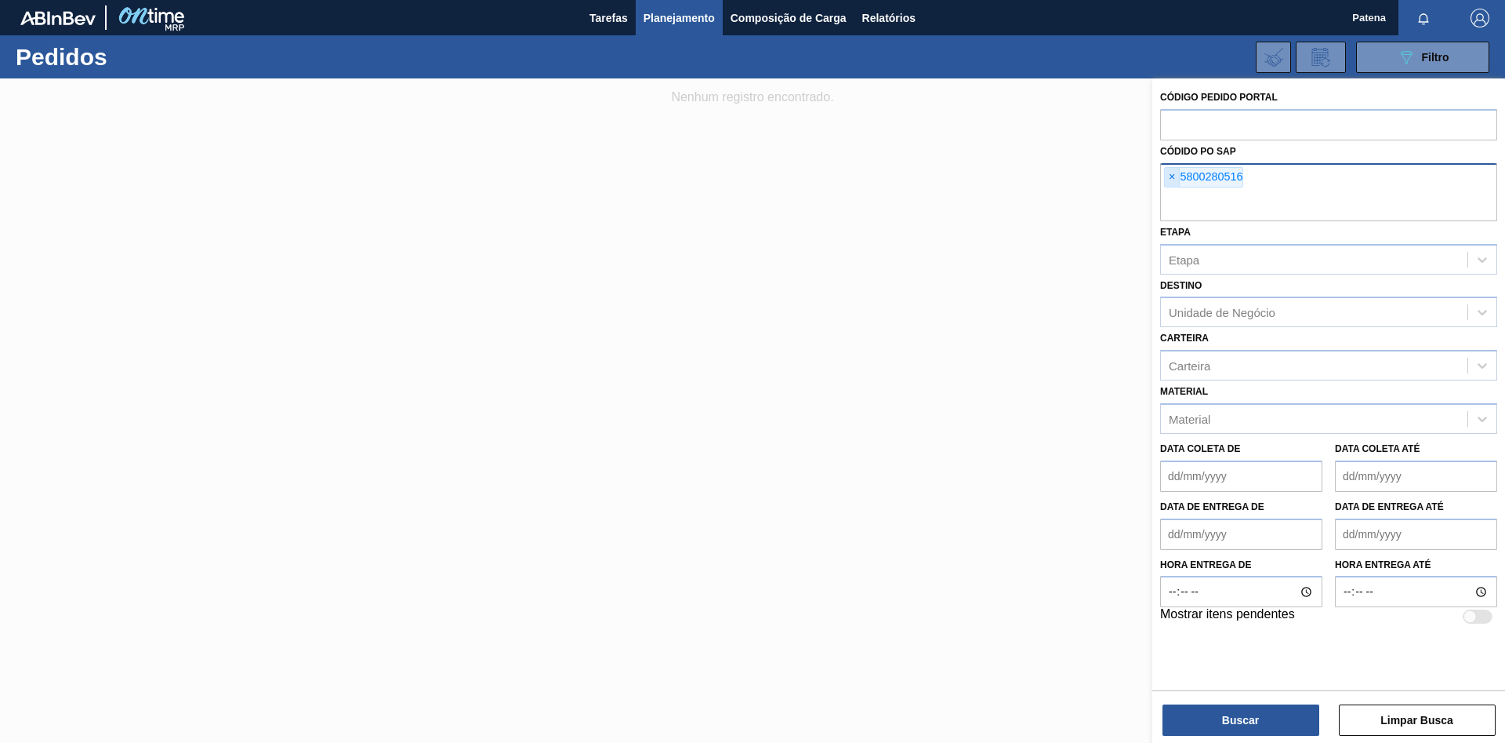
click at [961, 173] on span "×" at bounding box center [1172, 177] width 15 height 19
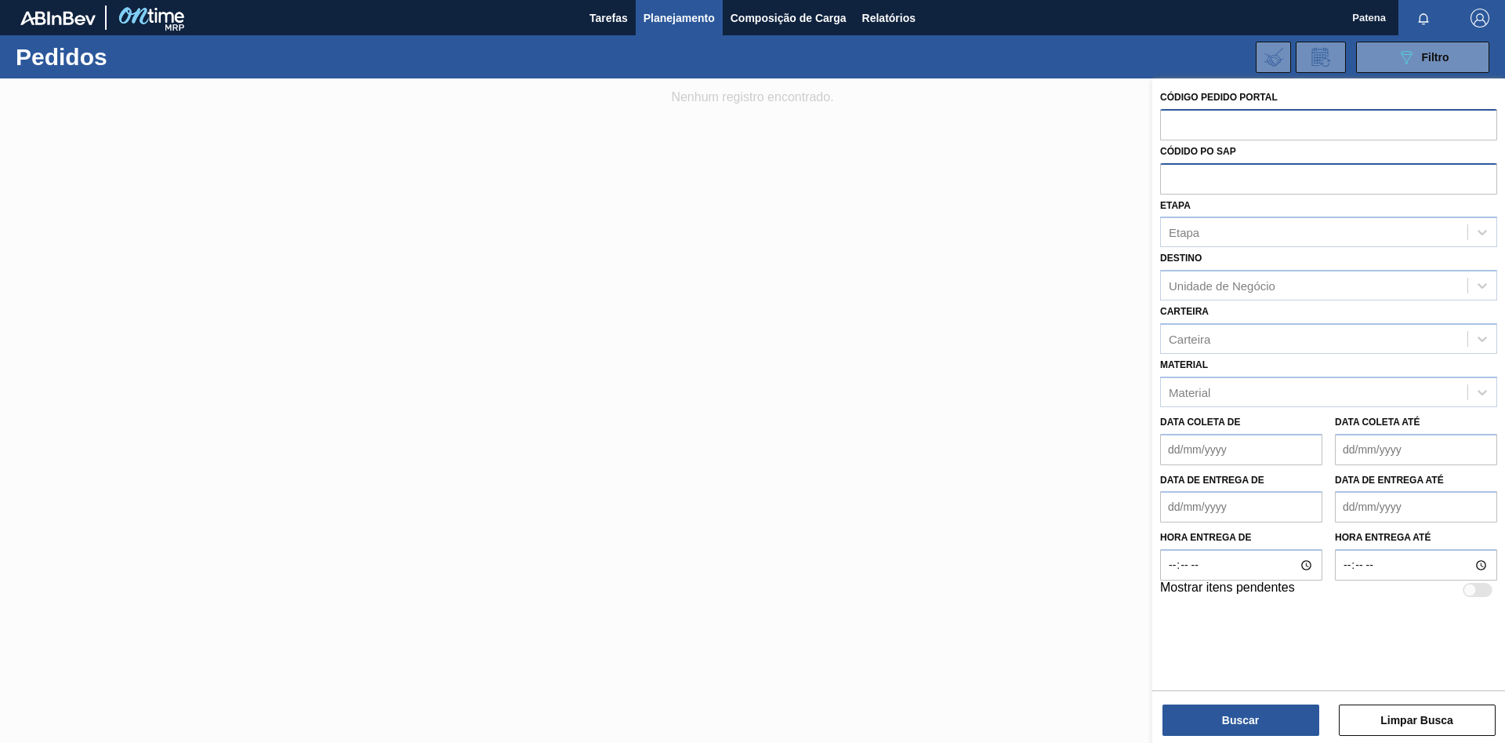
click at [961, 128] on input "text" at bounding box center [1328, 124] width 337 height 30
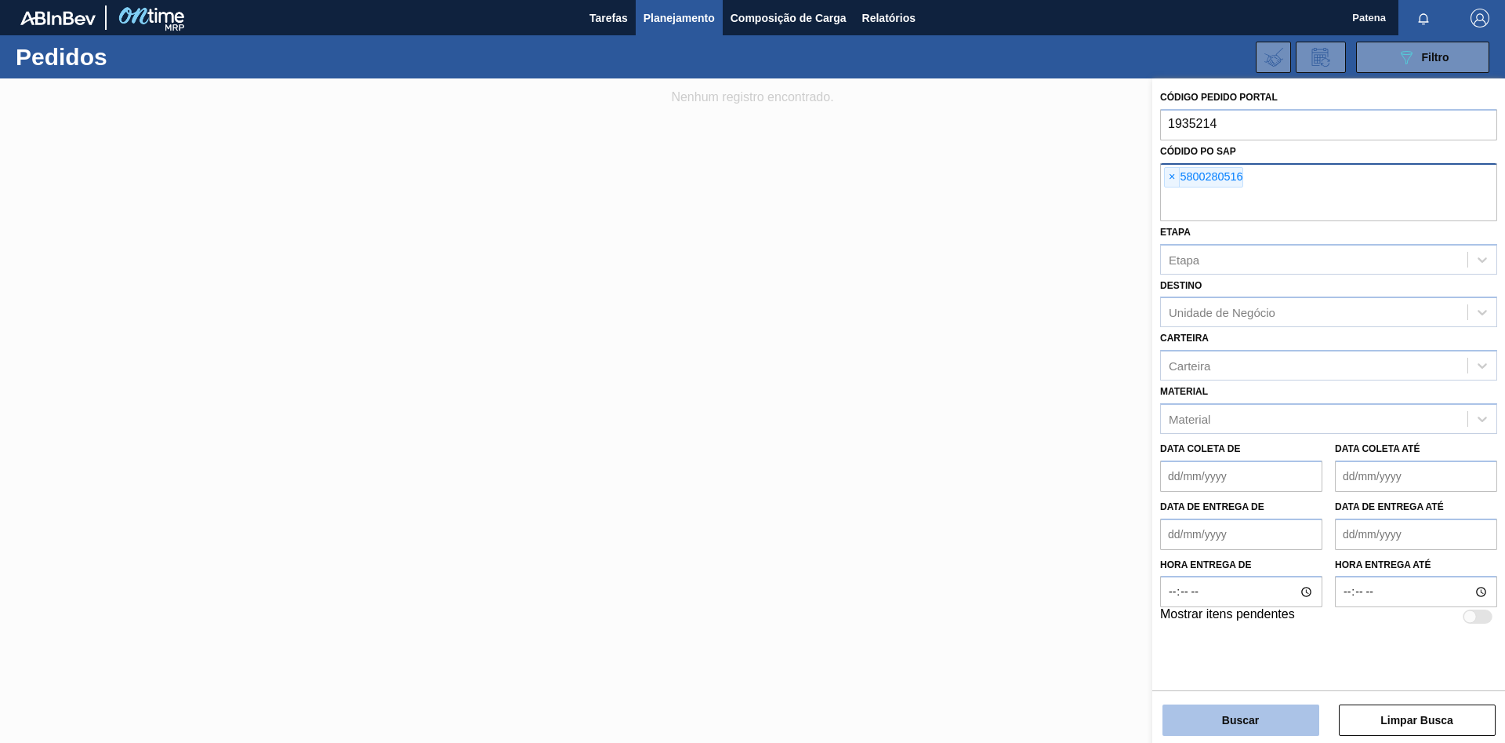
type input "1935214"
click at [961, 439] on button "Buscar" at bounding box center [1241, 719] width 157 height 31
